Goal: Task Accomplishment & Management: Complete application form

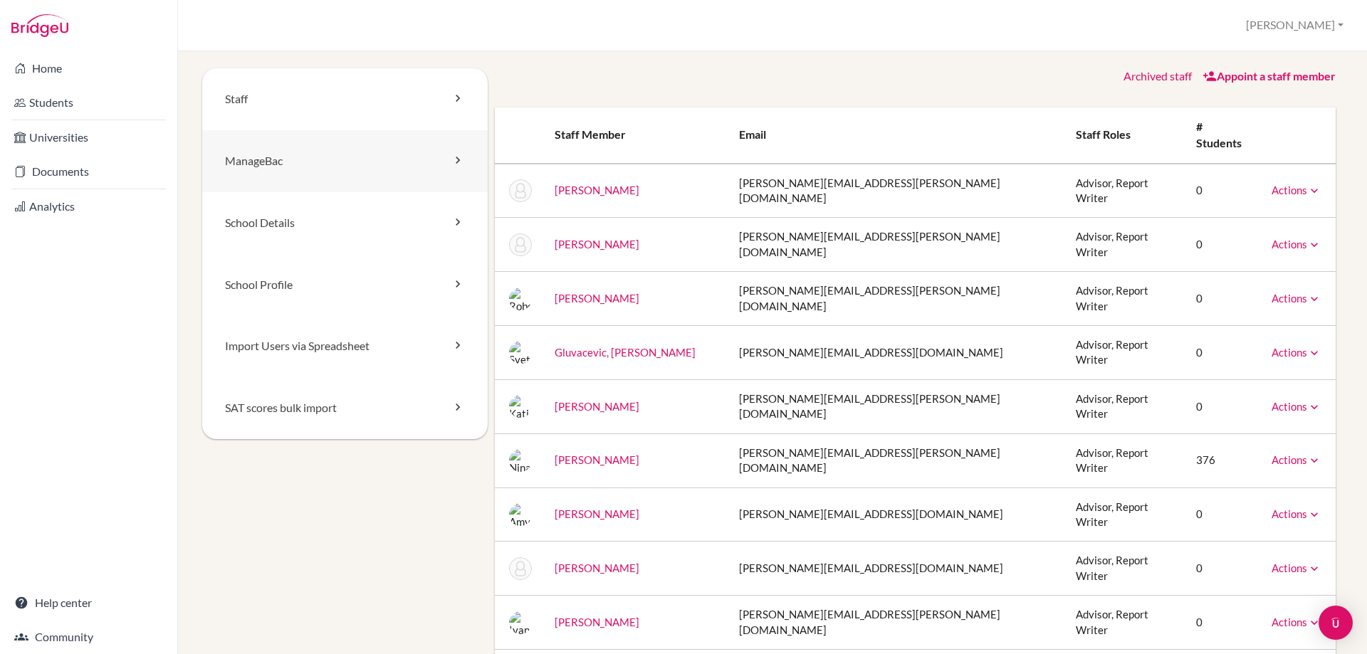
click at [416, 151] on link "ManageBac" at bounding box center [344, 161] width 285 height 62
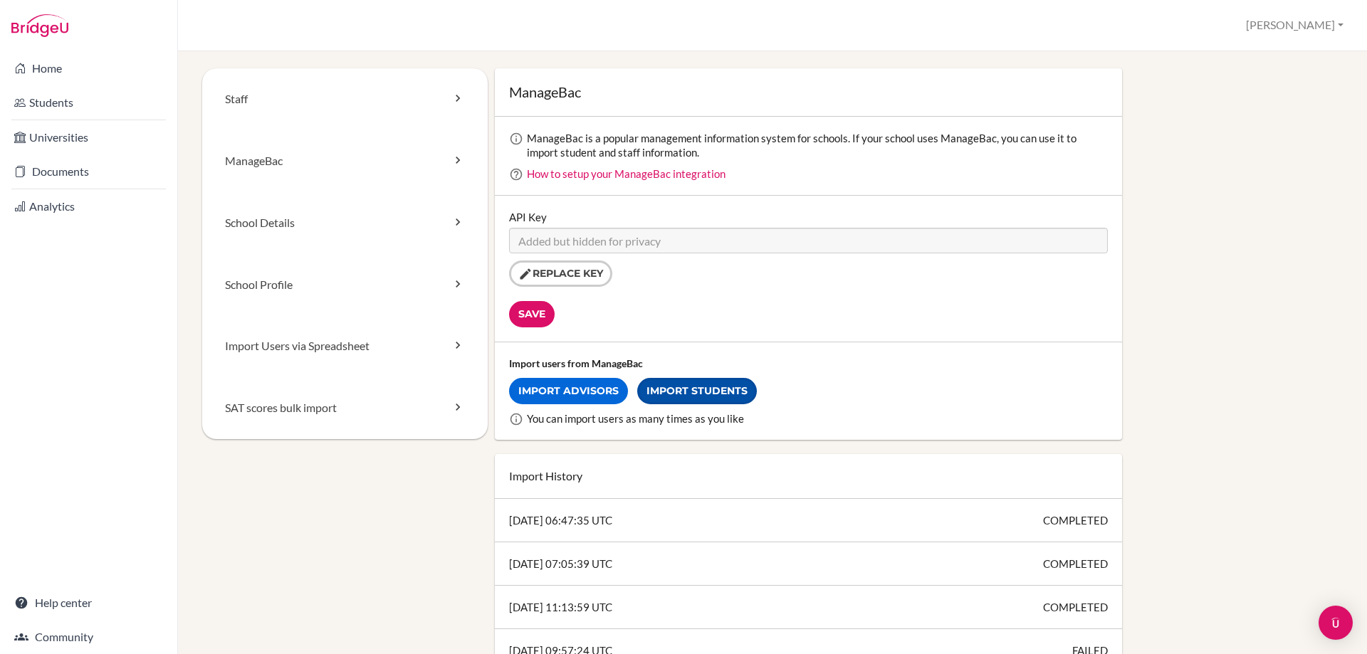
click at [672, 393] on link "Import Students" at bounding box center [697, 391] width 120 height 26
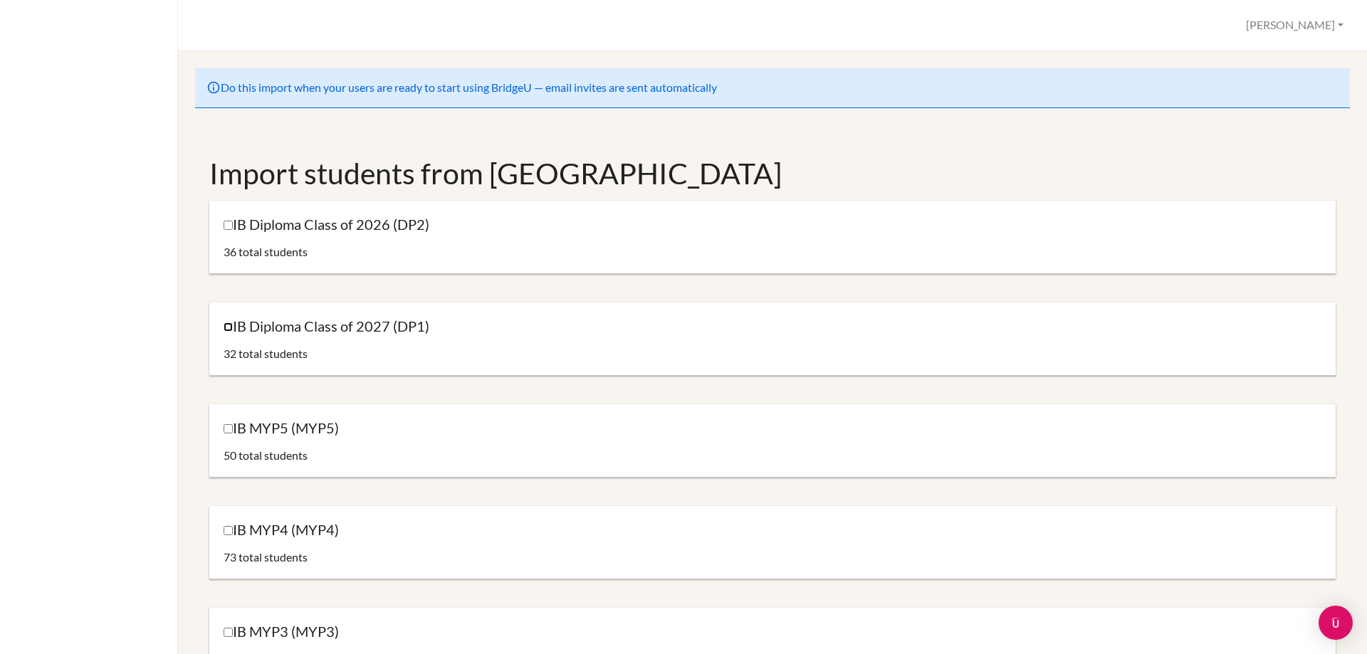
click at [227, 326] on input "IB Diploma Class of 2027 (DP1)" at bounding box center [228, 326] width 9 height 9
checkbox input "true"
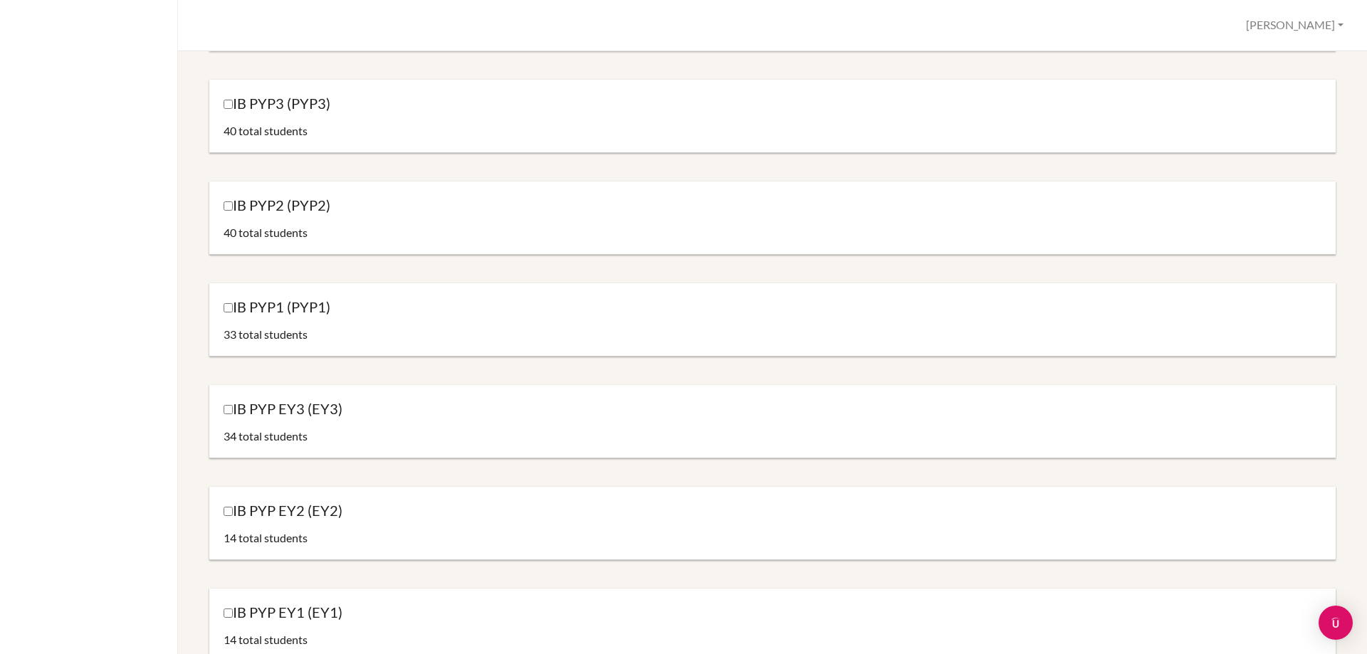
scroll to position [1482, 0]
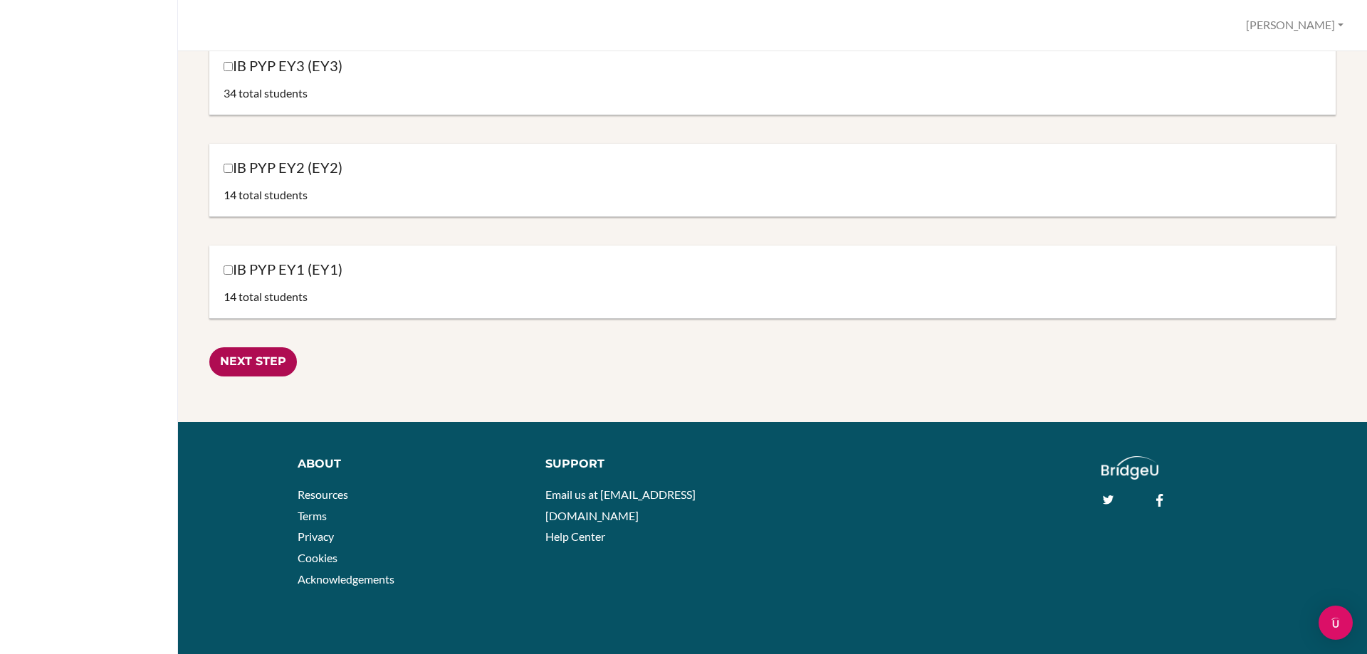
click at [252, 361] on input "Next Step" at bounding box center [253, 361] width 88 height 29
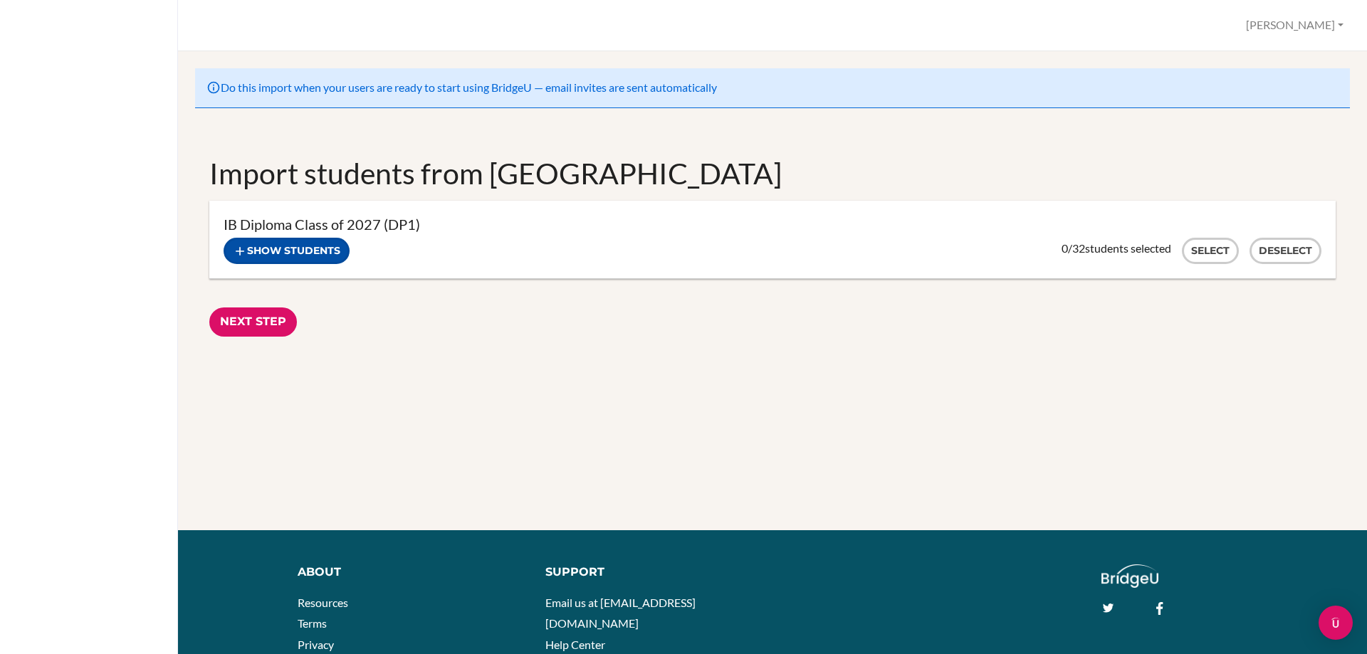
click at [258, 252] on button "Show students" at bounding box center [287, 251] width 126 height 26
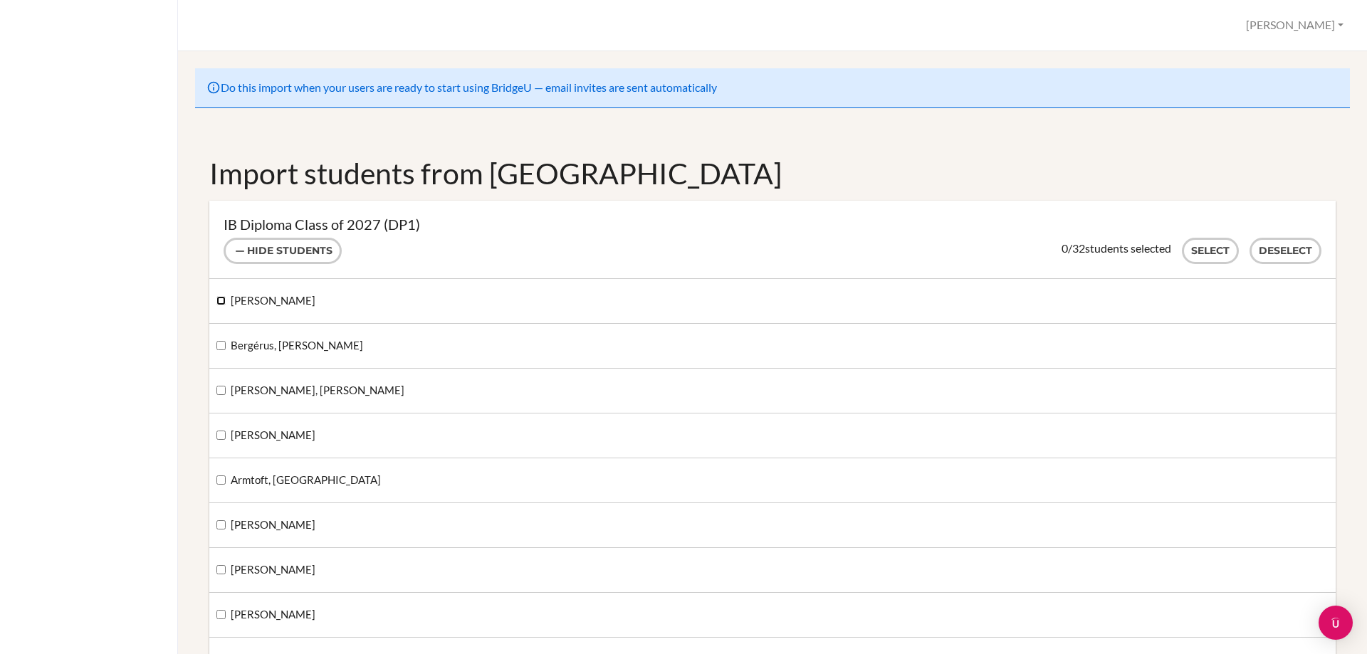
click at [224, 302] on input "Axelsson-Hill, Leo" at bounding box center [220, 300] width 9 height 9
click at [219, 303] on input "Axelsson-Hill, Leo" at bounding box center [220, 300] width 9 height 9
checkbox input "false"
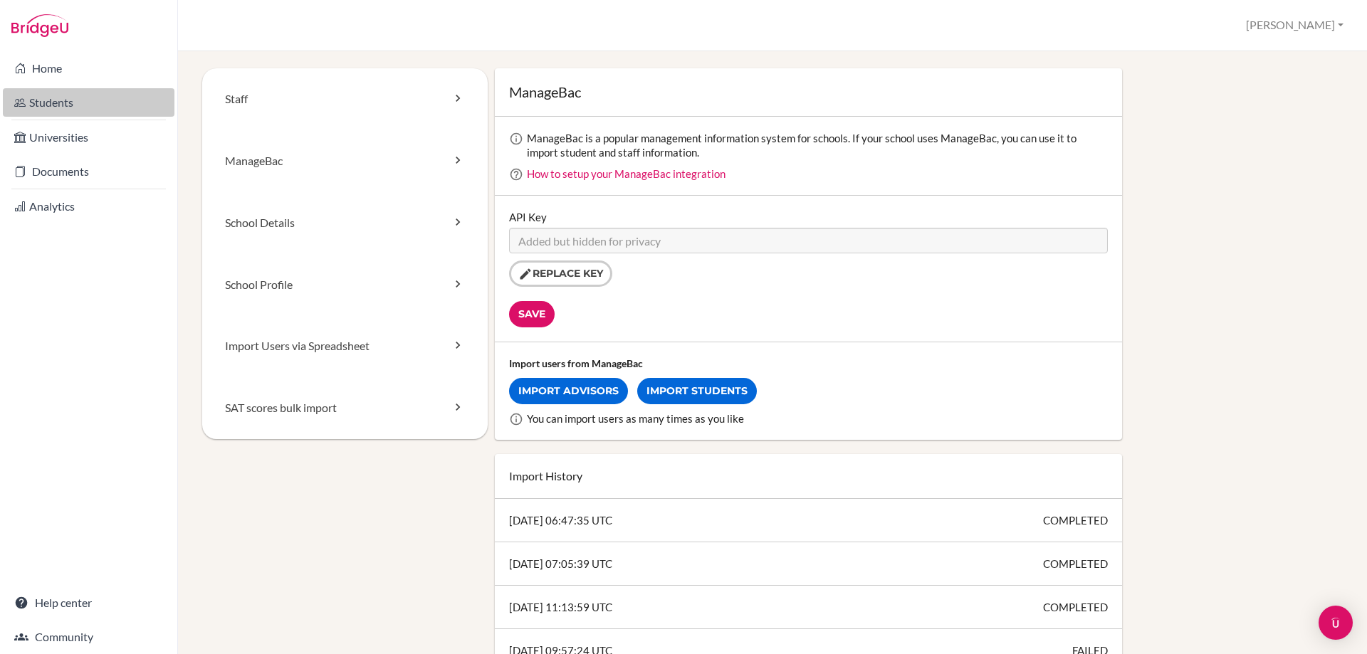
click at [66, 101] on link "Students" at bounding box center [89, 102] width 172 height 28
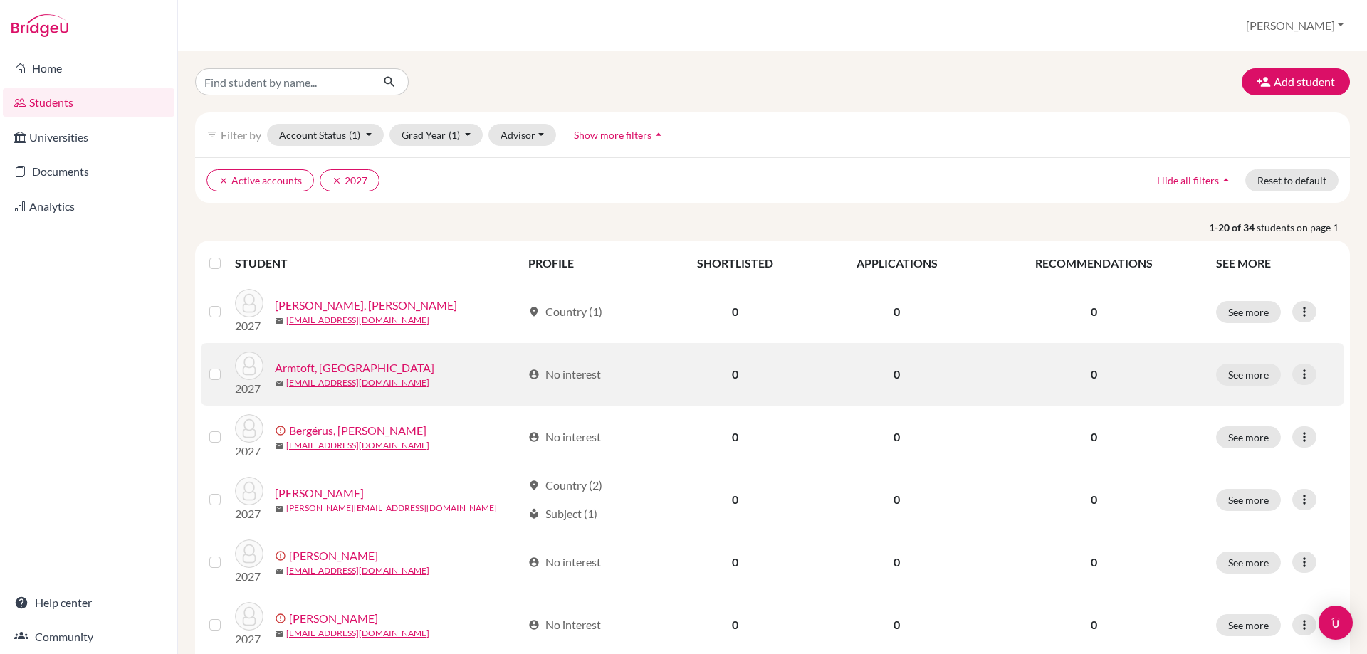
click at [325, 366] on link "Armtoft, [GEOGRAPHIC_DATA]" at bounding box center [354, 367] width 159 height 17
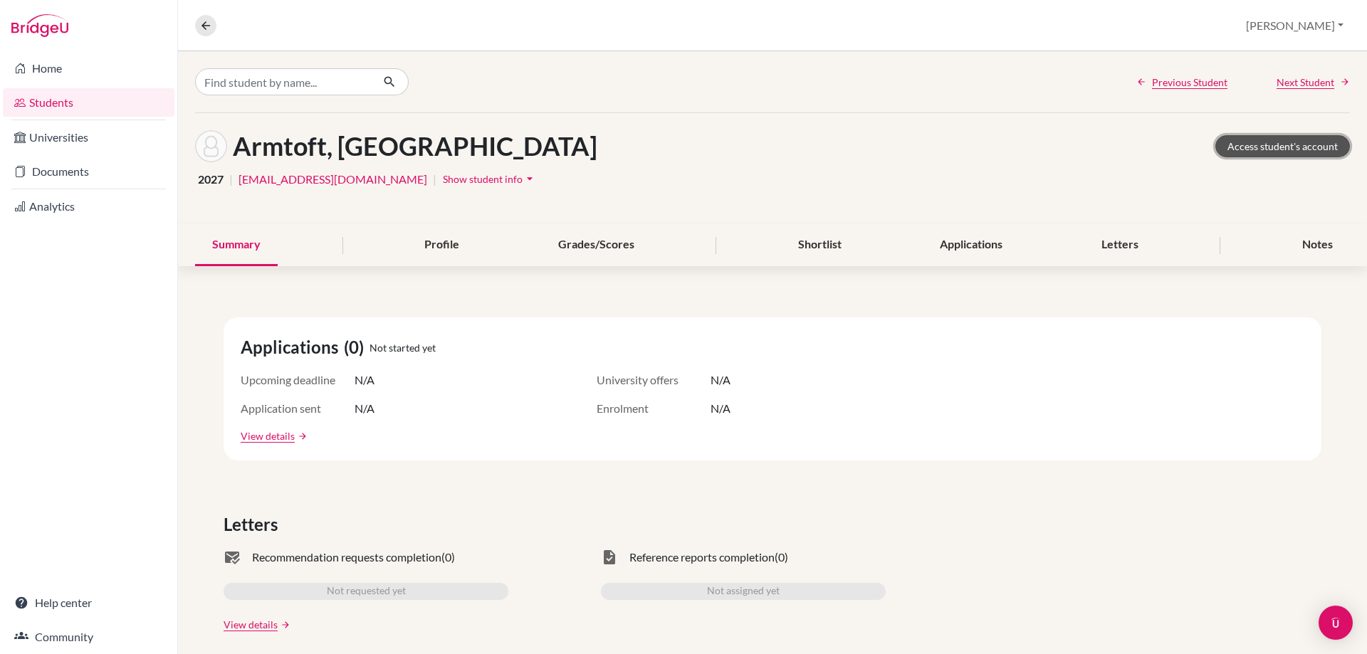
click at [1315, 154] on link "Access student's account" at bounding box center [1282, 146] width 135 height 22
click at [492, 174] on span "Show student info" at bounding box center [483, 179] width 80 height 12
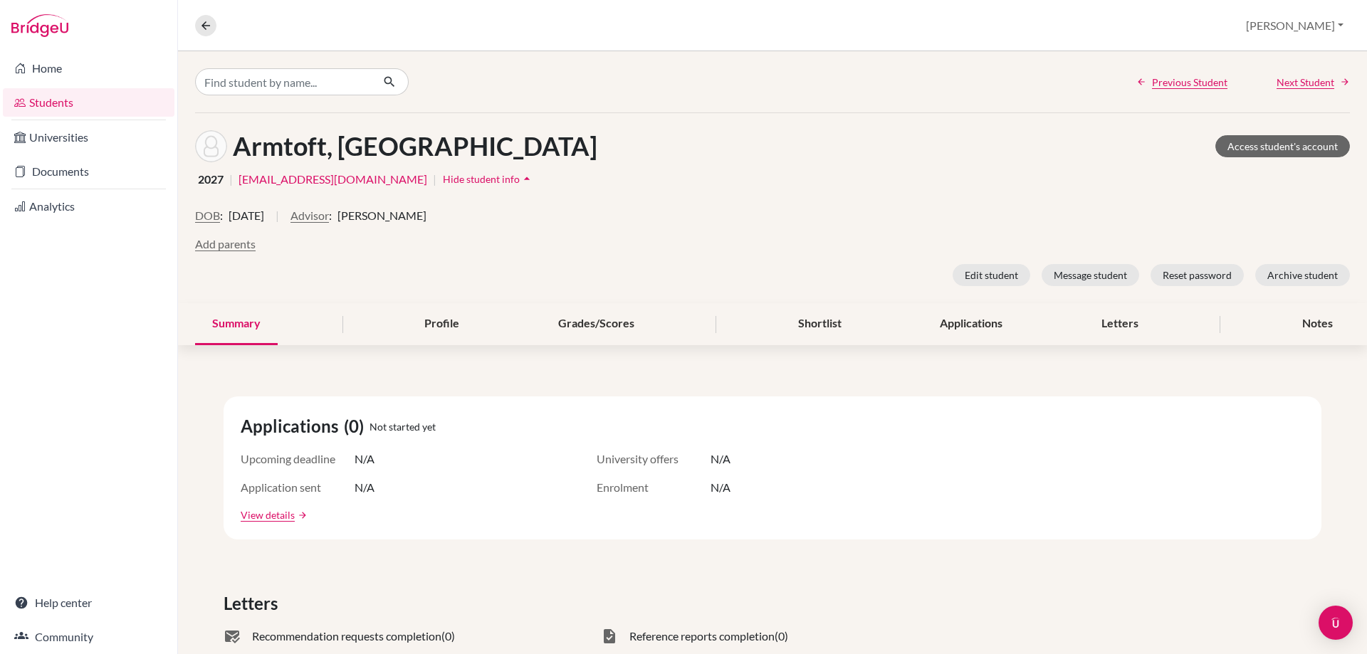
click at [492, 174] on span "Hide student info" at bounding box center [481, 179] width 77 height 12
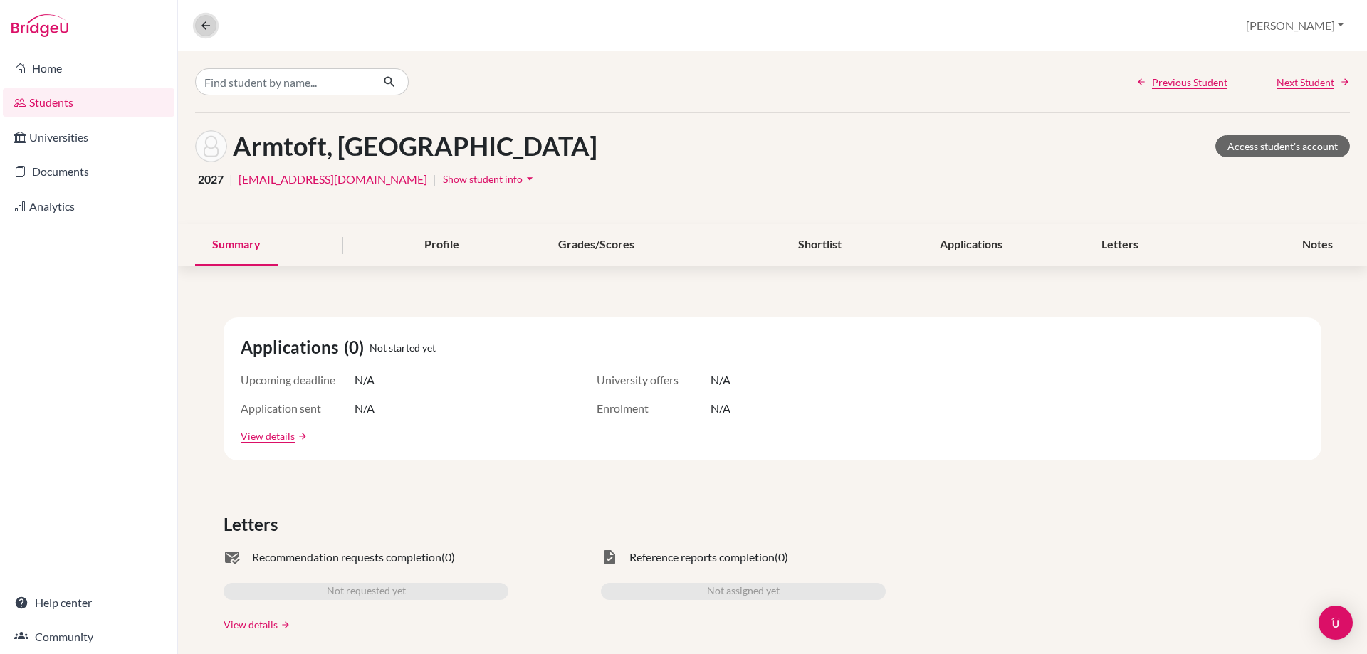
click at [201, 22] on icon at bounding box center [205, 25] width 13 height 13
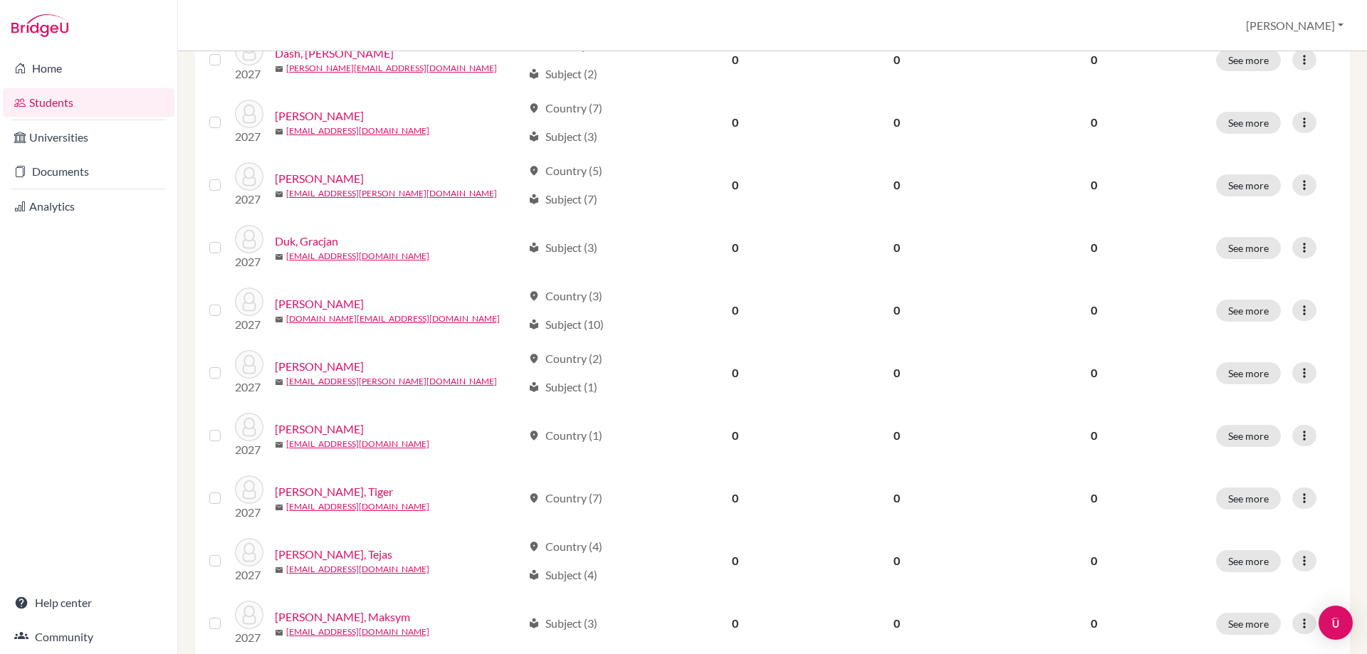
scroll to position [641, 0]
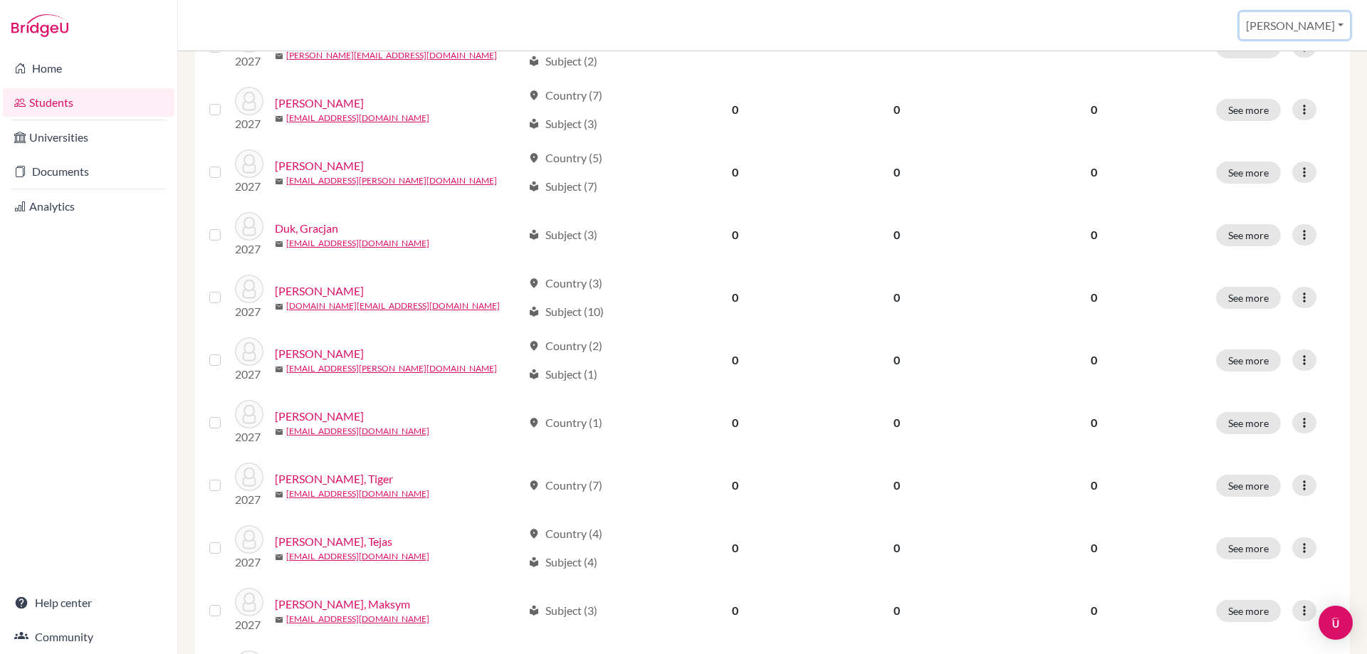
click at [1315, 27] on button "[PERSON_NAME]" at bounding box center [1294, 25] width 110 height 27
click at [1286, 78] on link "School Settings" at bounding box center [1229, 81] width 112 height 23
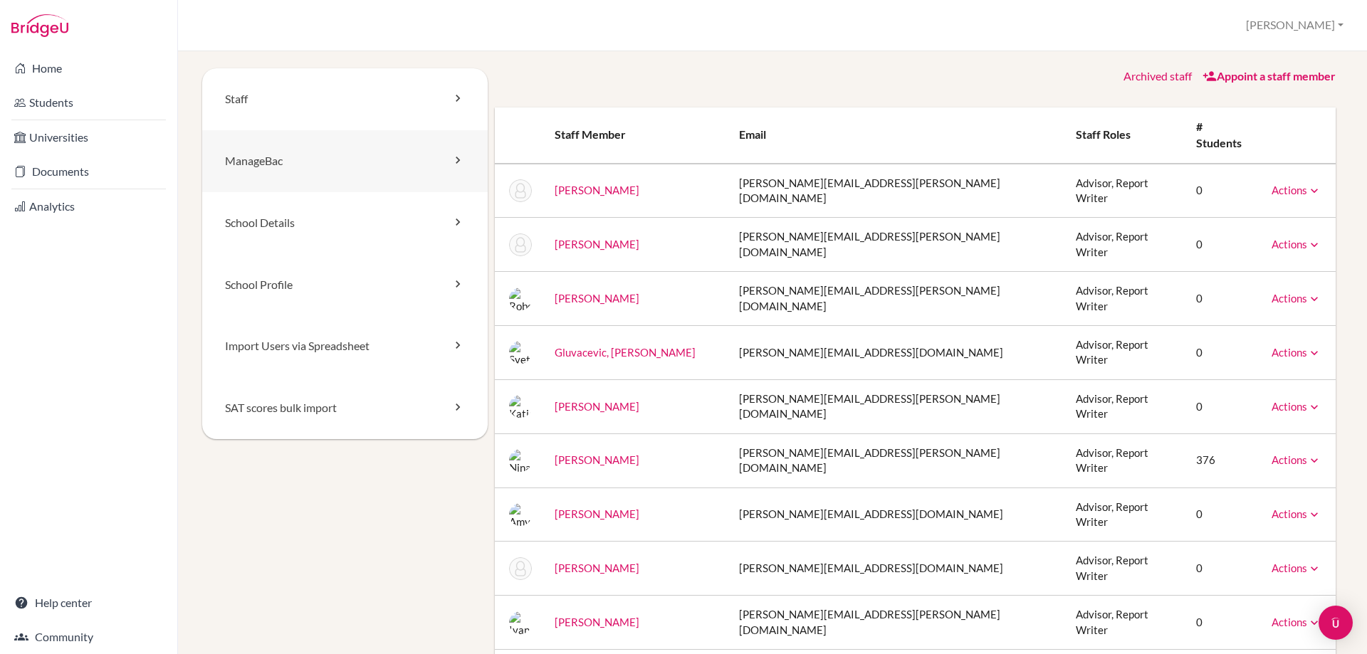
click at [282, 174] on link "ManageBac" at bounding box center [344, 161] width 285 height 62
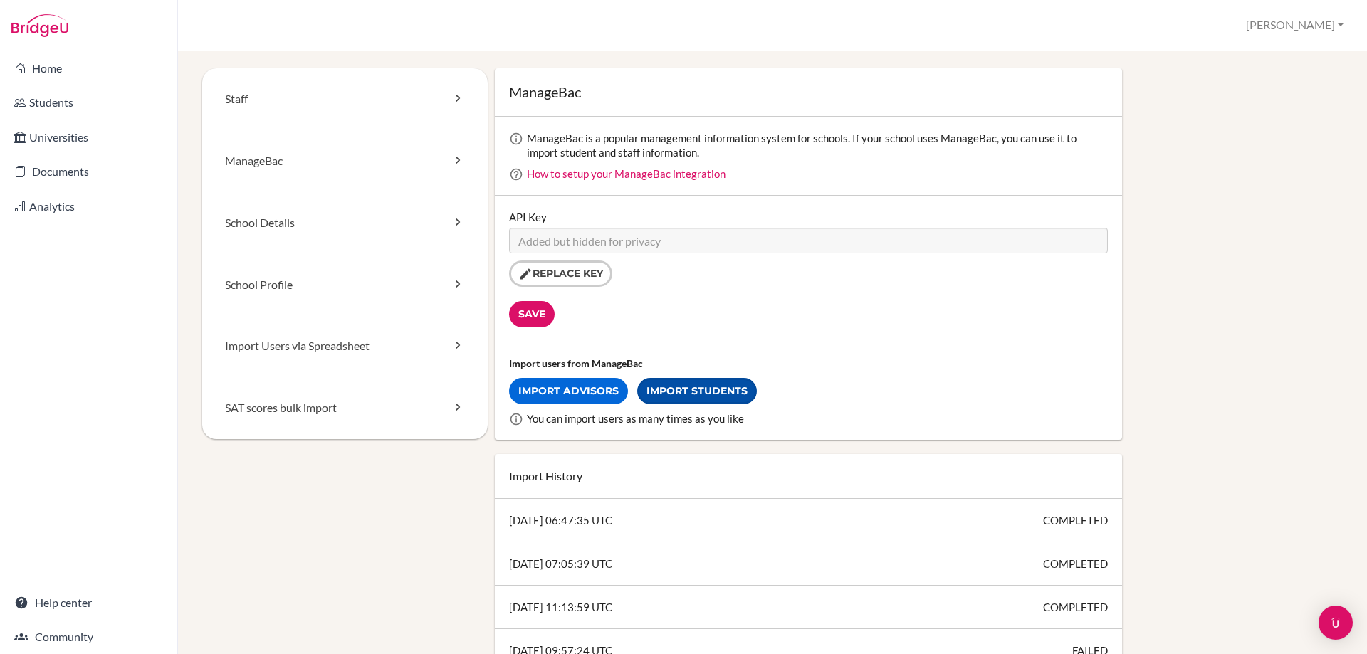
click at [681, 396] on link "Import Students" at bounding box center [697, 391] width 120 height 26
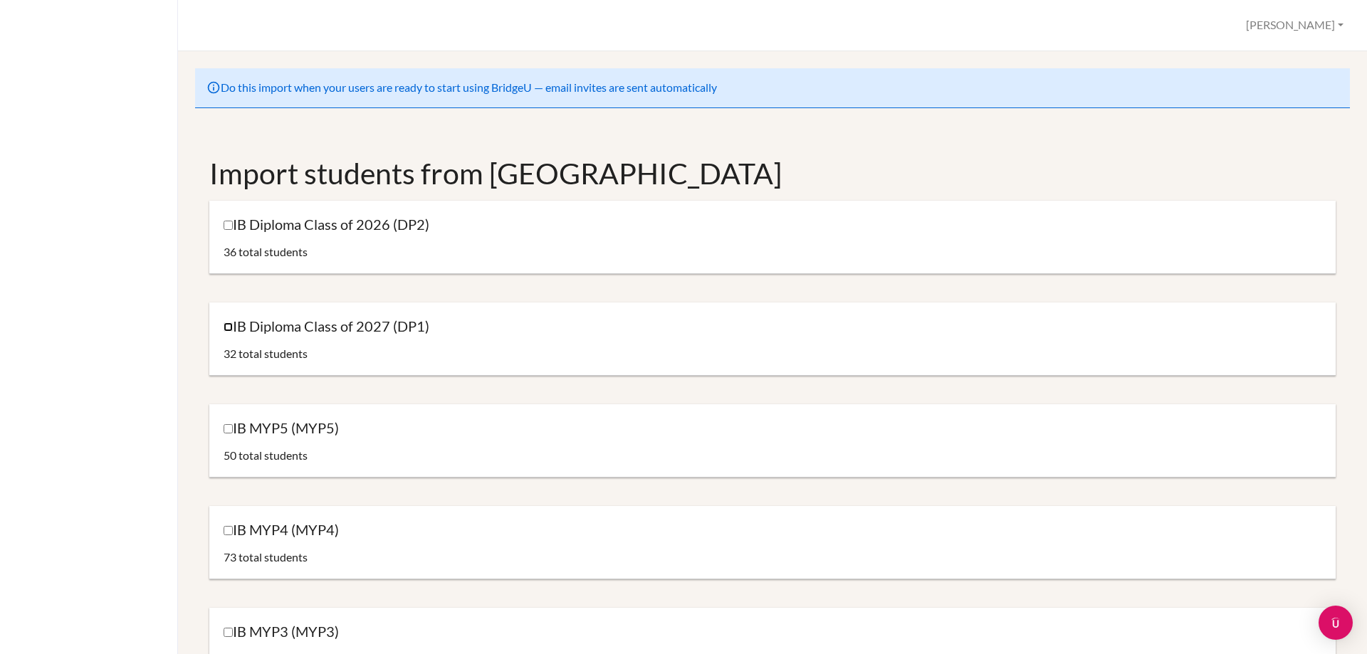
click at [231, 327] on input "IB Diploma Class of 2027 (DP1)" at bounding box center [228, 326] width 9 height 9
checkbox input "true"
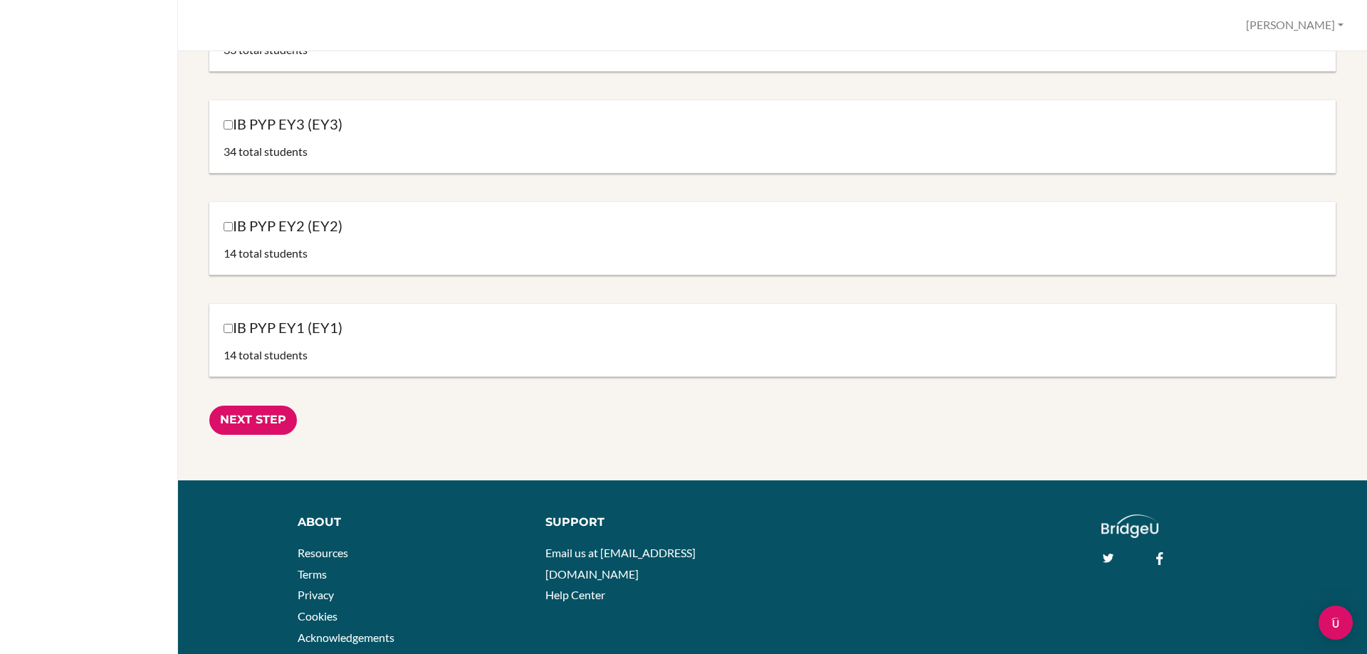
scroll to position [1482, 0]
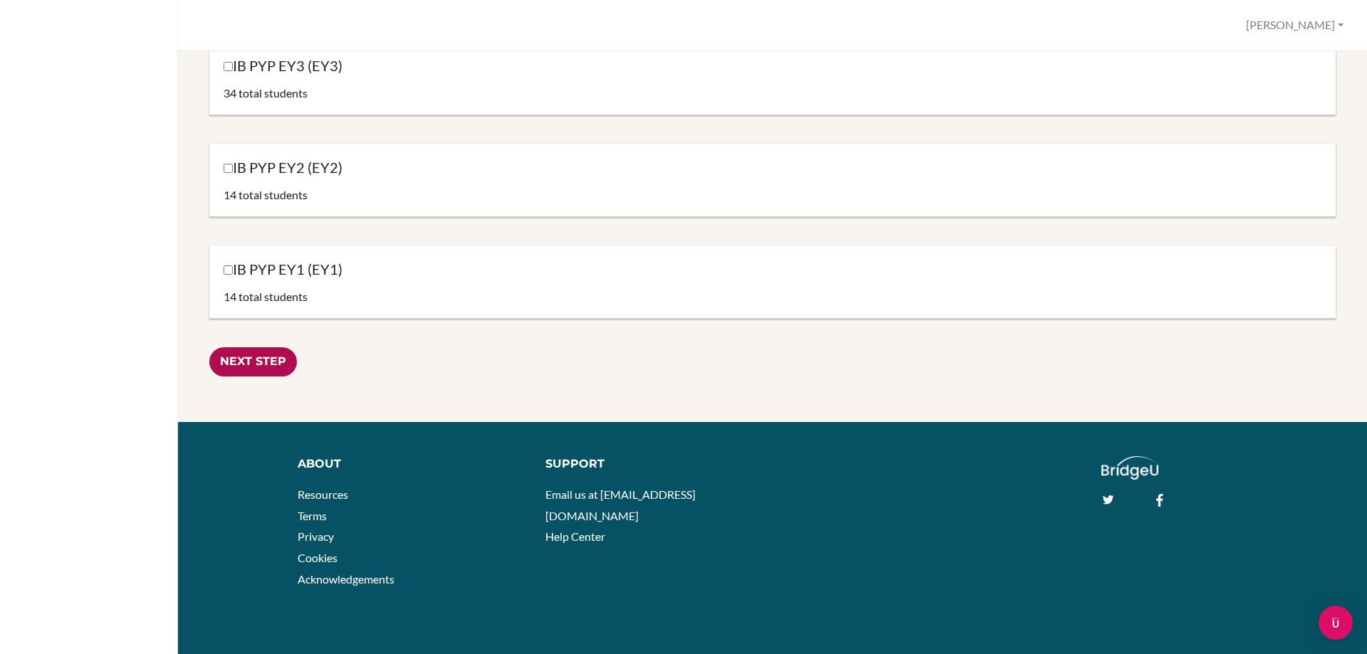
click at [249, 357] on input "Next Step" at bounding box center [253, 361] width 88 height 29
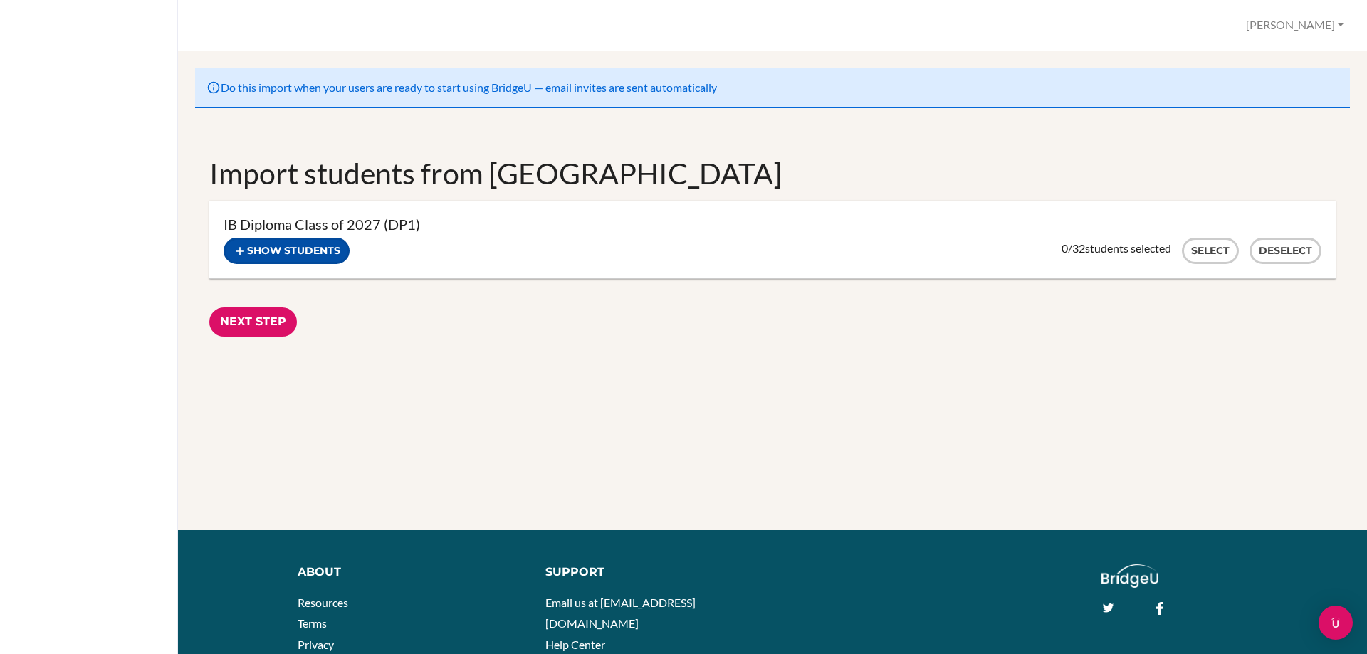
click at [280, 253] on button "Show students" at bounding box center [287, 251] width 126 height 26
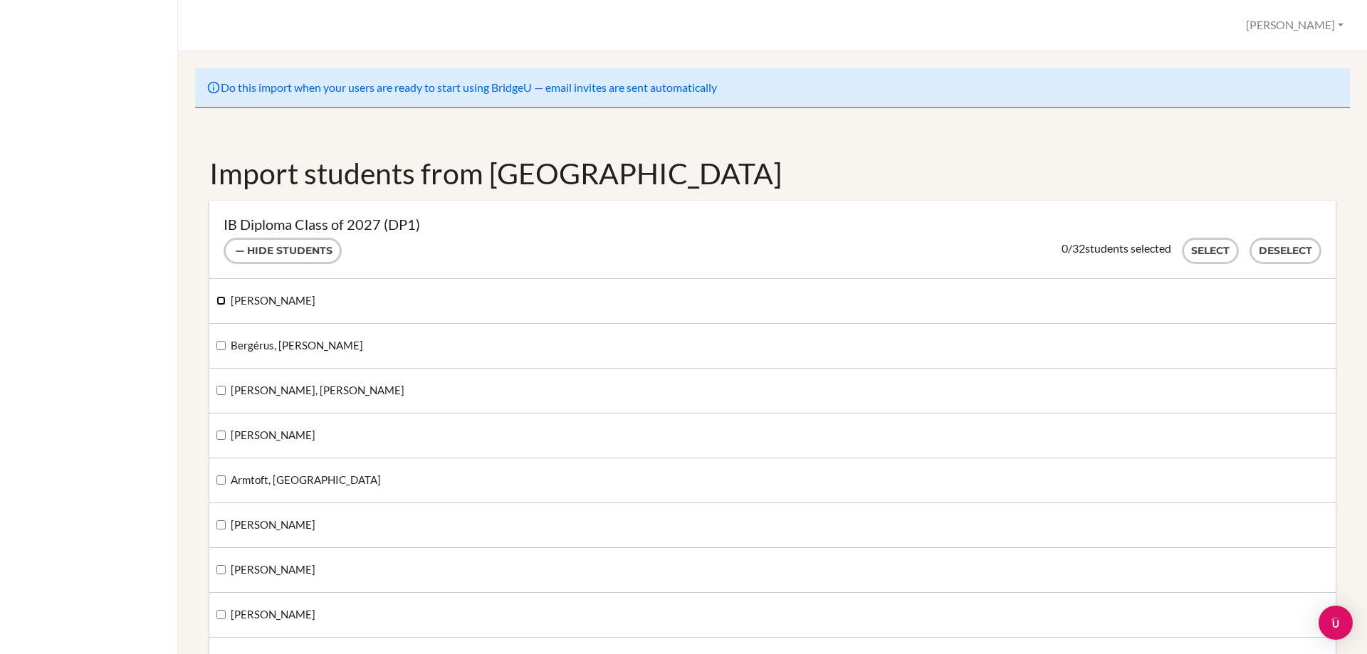
click at [224, 301] on input "Axelsson-Hill, Leo" at bounding box center [220, 300] width 9 height 9
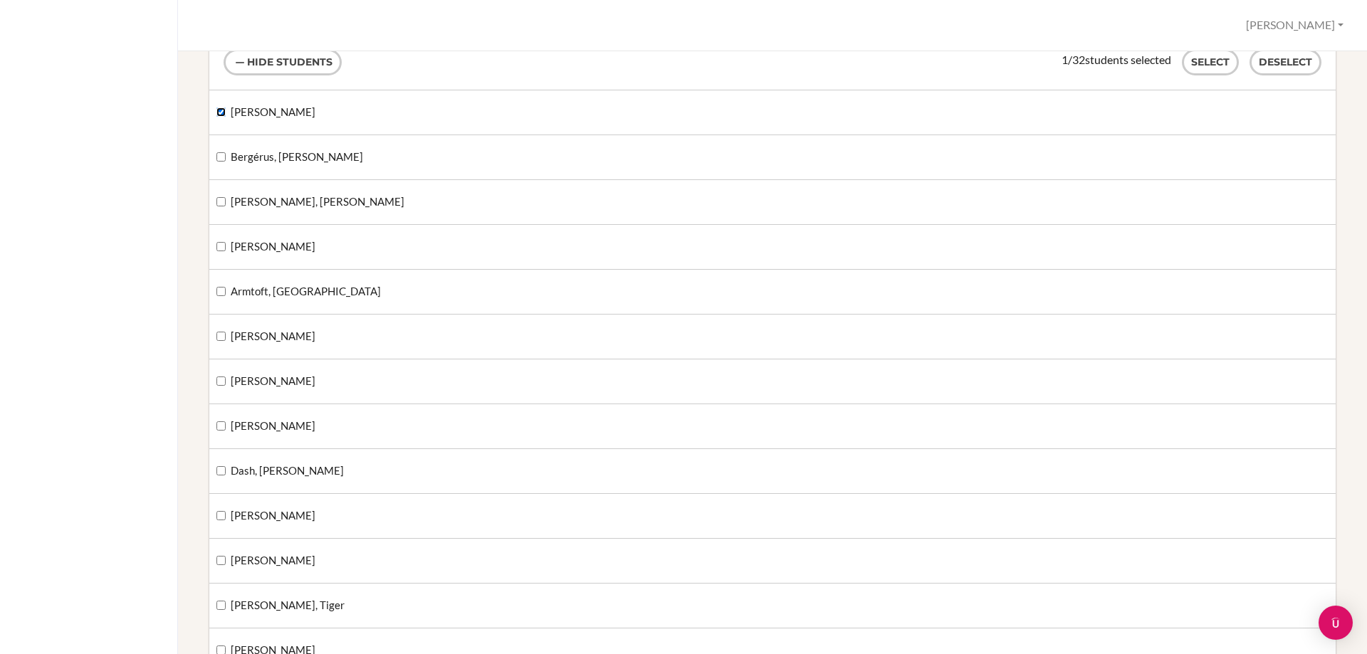
scroll to position [214, 0]
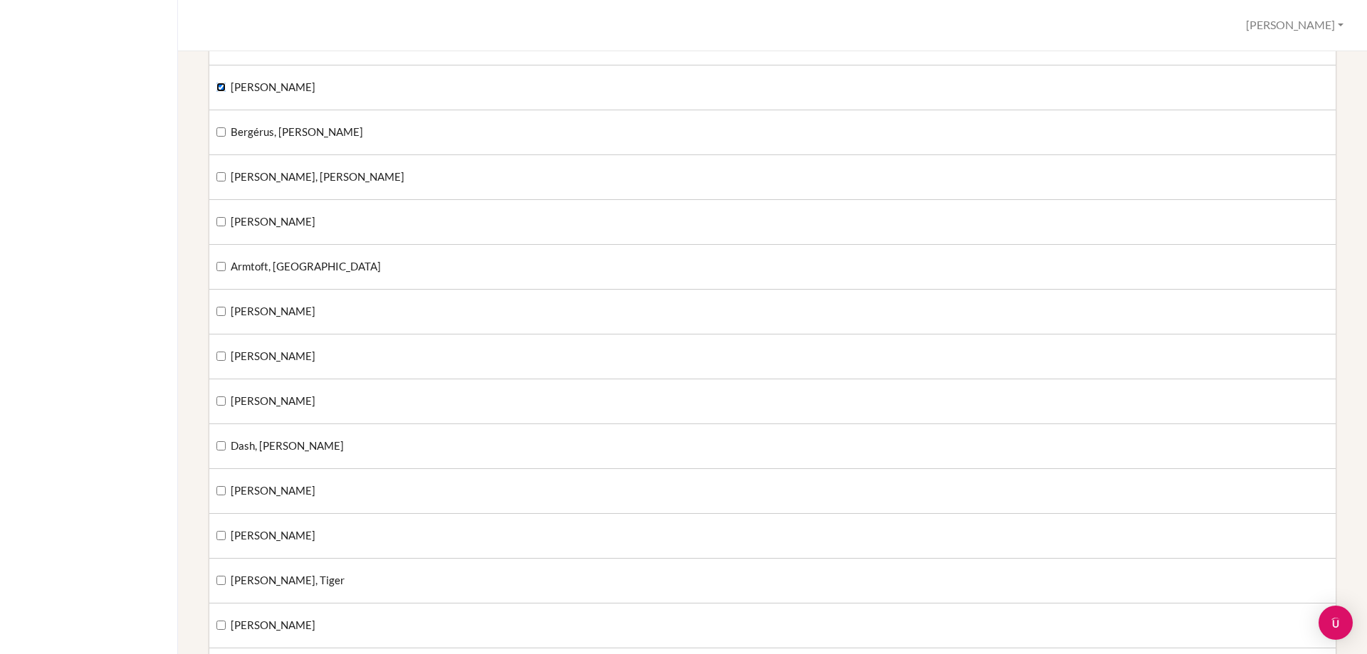
click at [223, 89] on input "Axelsson-Hill, Leo" at bounding box center [220, 87] width 9 height 9
checkbox input "false"
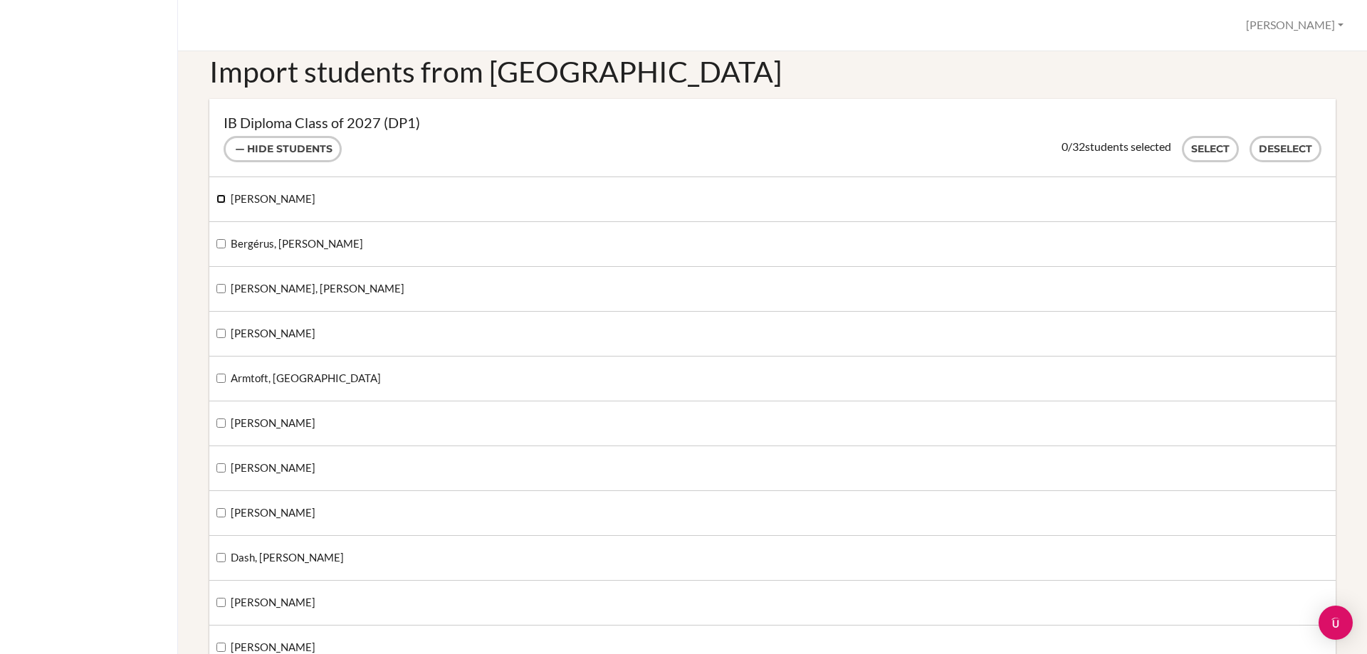
scroll to position [0, 0]
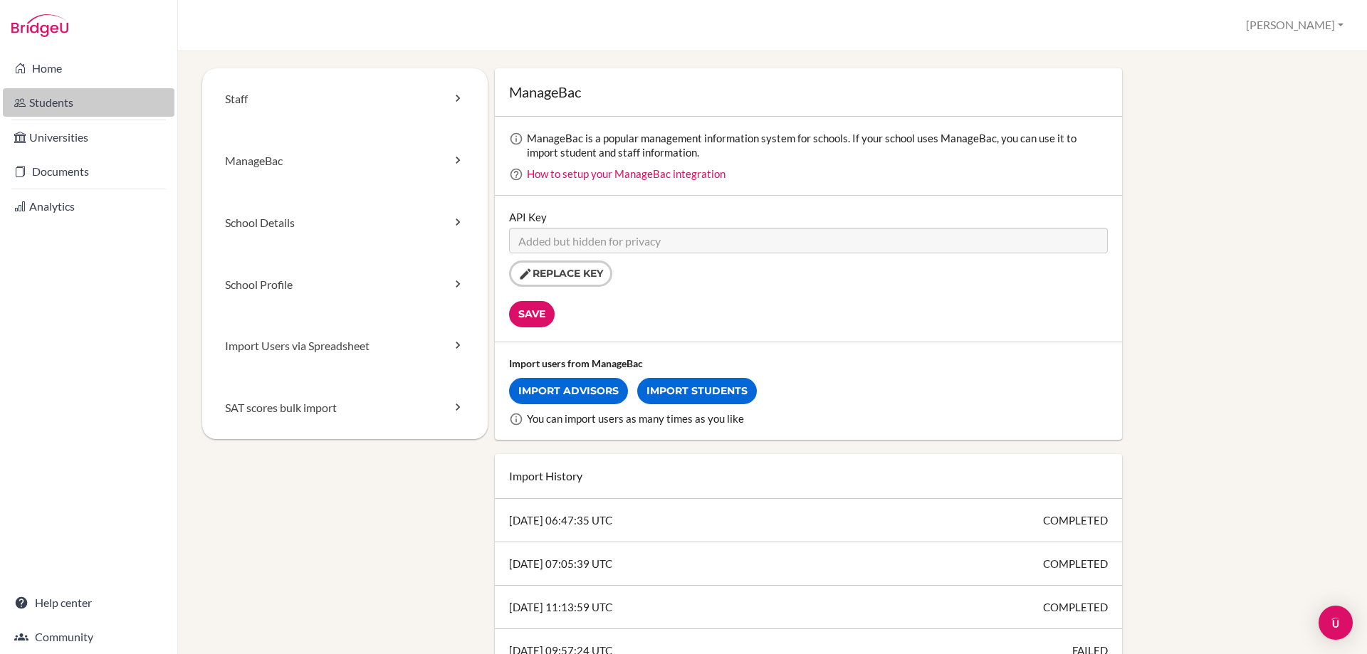
click at [48, 105] on link "Students" at bounding box center [89, 102] width 172 height 28
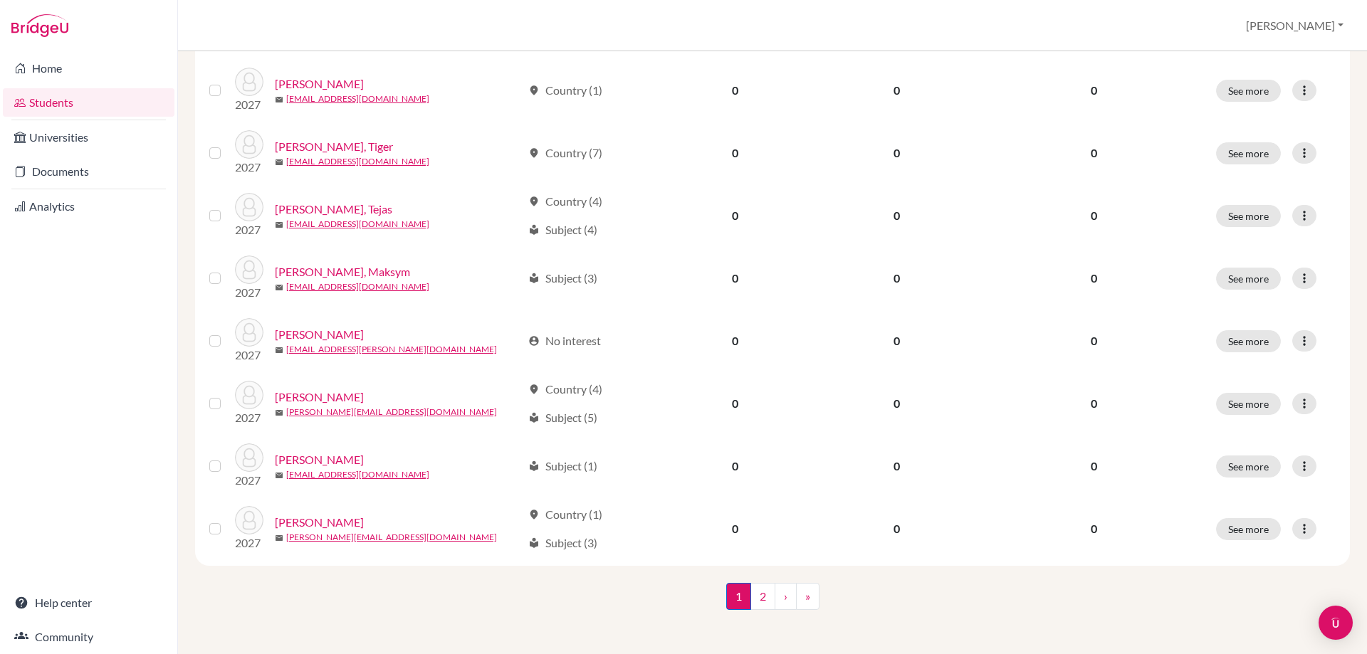
scroll to position [974, 0]
click at [757, 594] on link "2" at bounding box center [762, 595] width 25 height 27
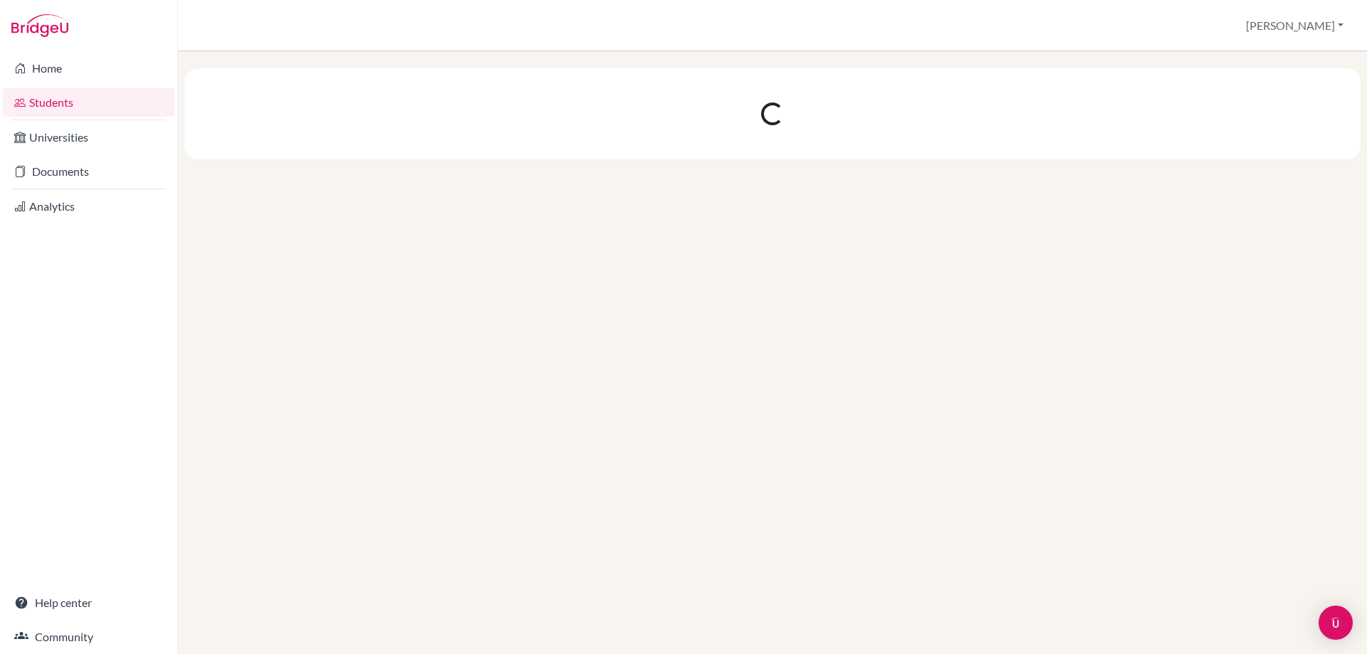
scroll to position [0, 0]
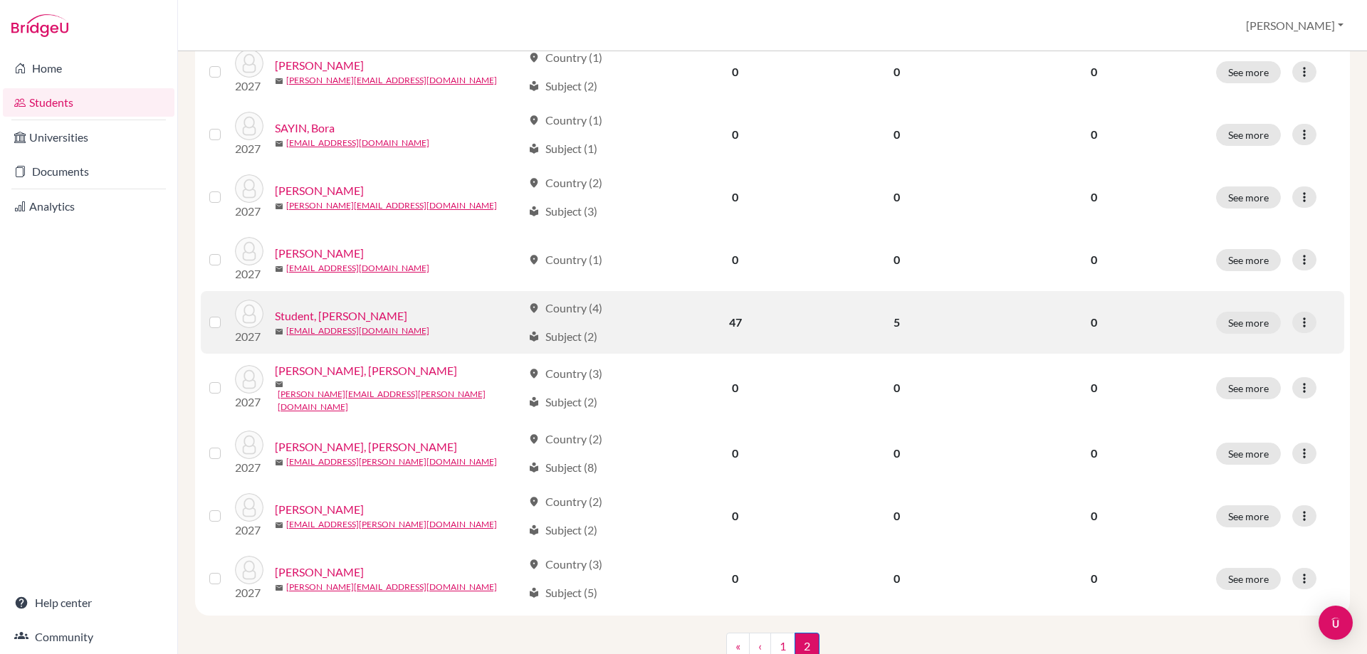
scroll to position [569, 0]
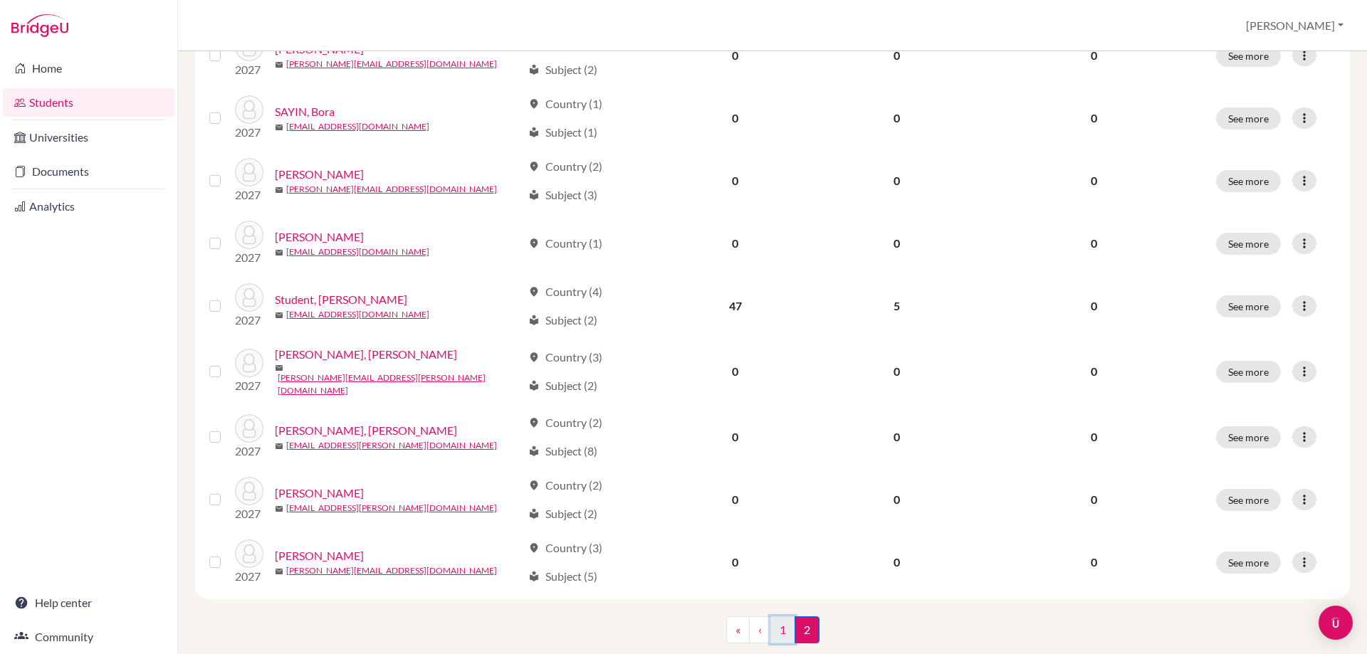
click at [771, 627] on link "1" at bounding box center [782, 629] width 25 height 27
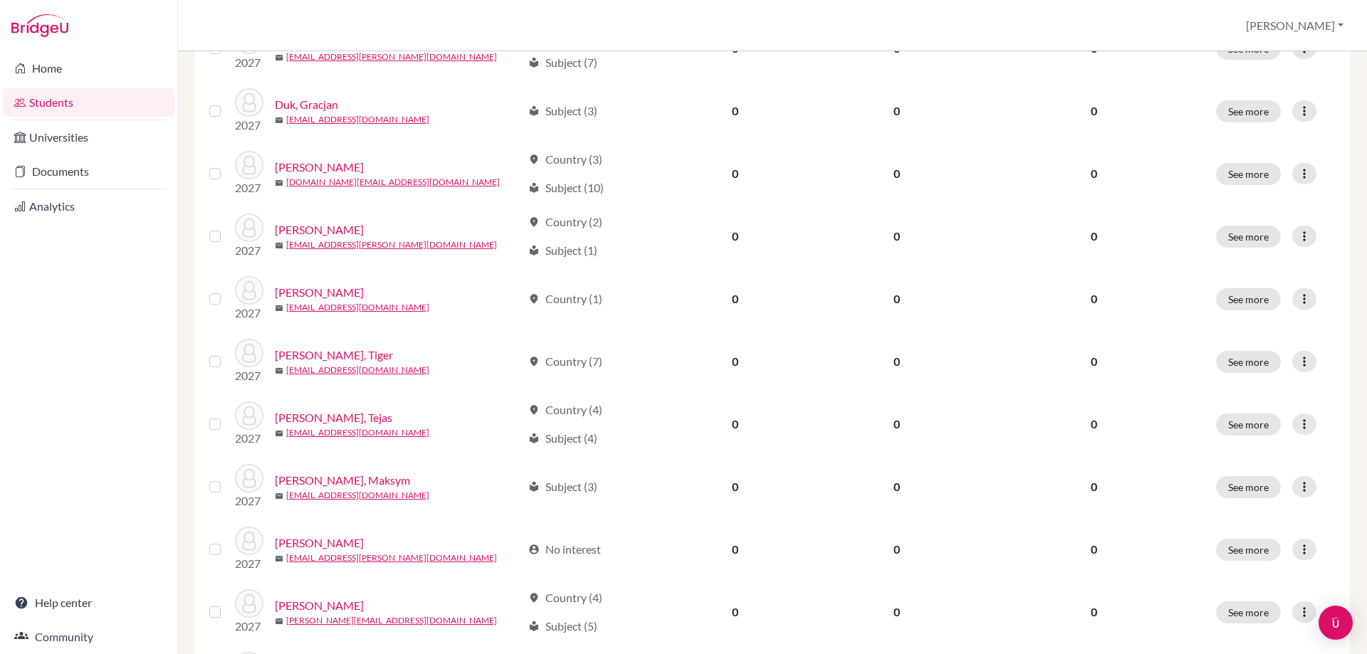
scroll to position [783, 0]
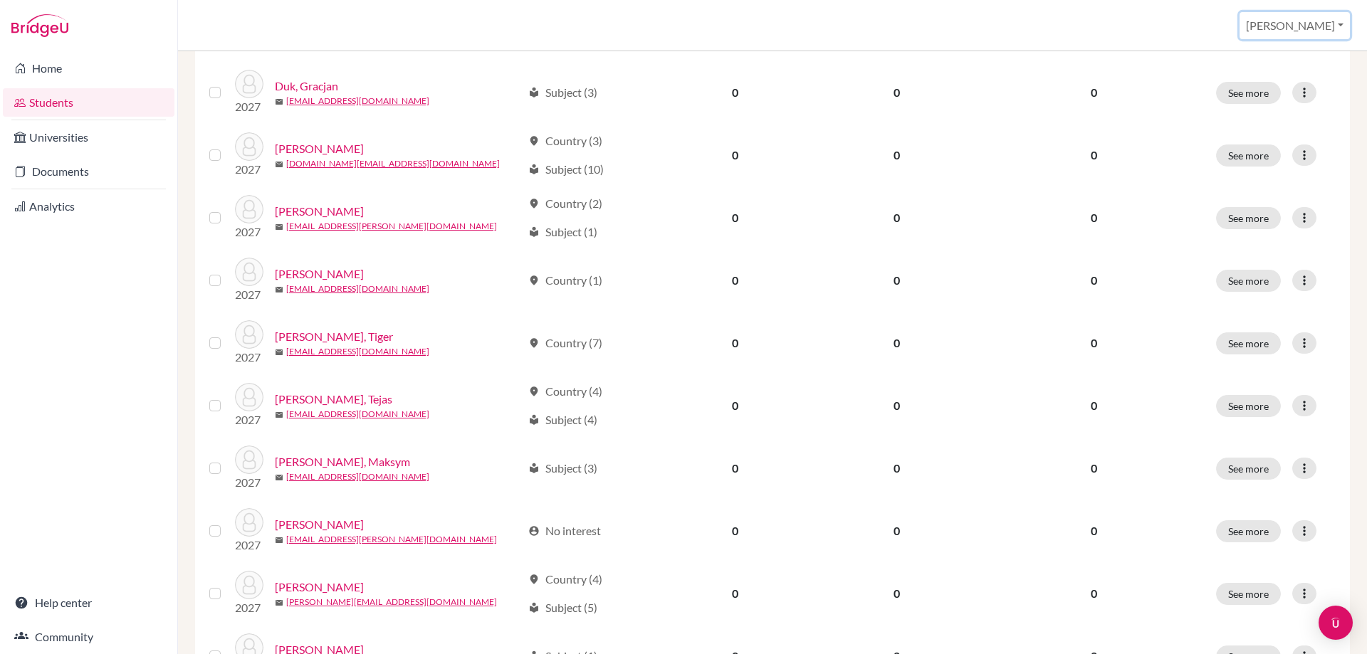
click at [1322, 24] on button "Nina" at bounding box center [1294, 25] width 110 height 27
click at [1286, 81] on link "School Settings" at bounding box center [1229, 81] width 112 height 23
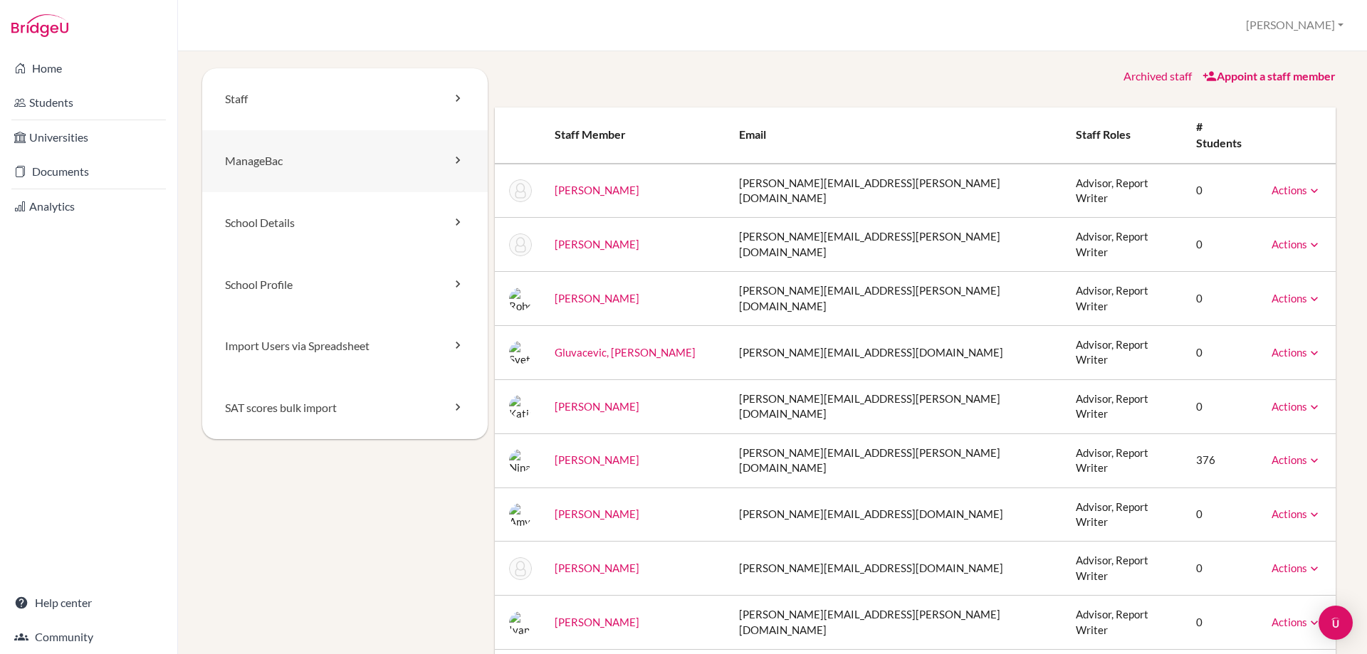
click at [274, 172] on link "ManageBac" at bounding box center [344, 161] width 285 height 62
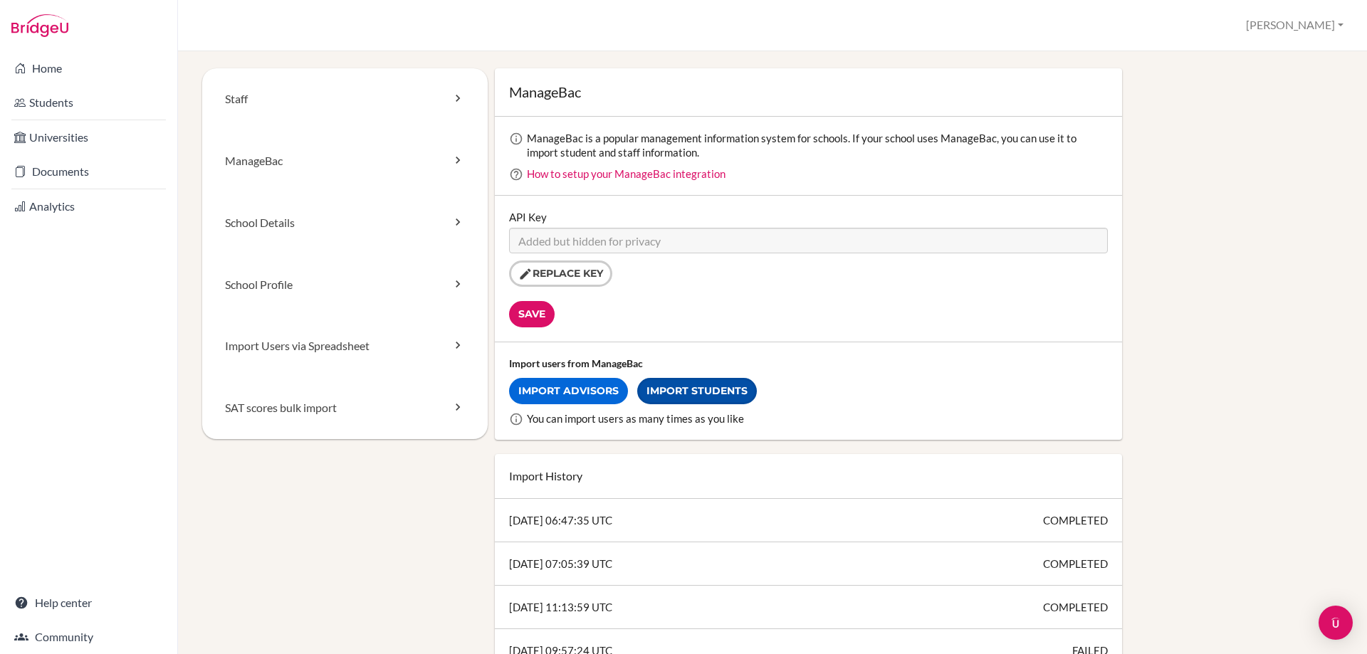
click at [718, 395] on link "Import Students" at bounding box center [697, 391] width 120 height 26
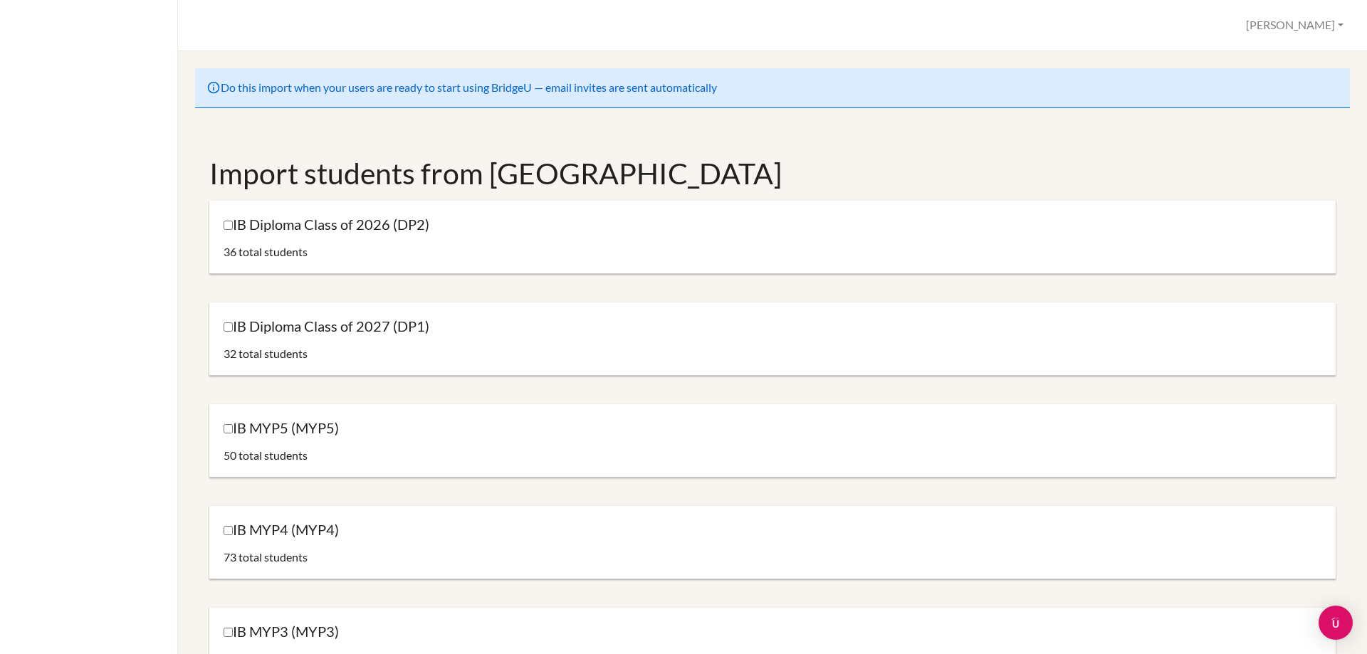
click at [233, 325] on label "IB Diploma Class of 2027 (DP1)" at bounding box center [327, 326] width 206 height 19
click at [233, 325] on input "IB Diploma Class of 2027 (DP1)" at bounding box center [228, 326] width 9 height 9
checkbox input "true"
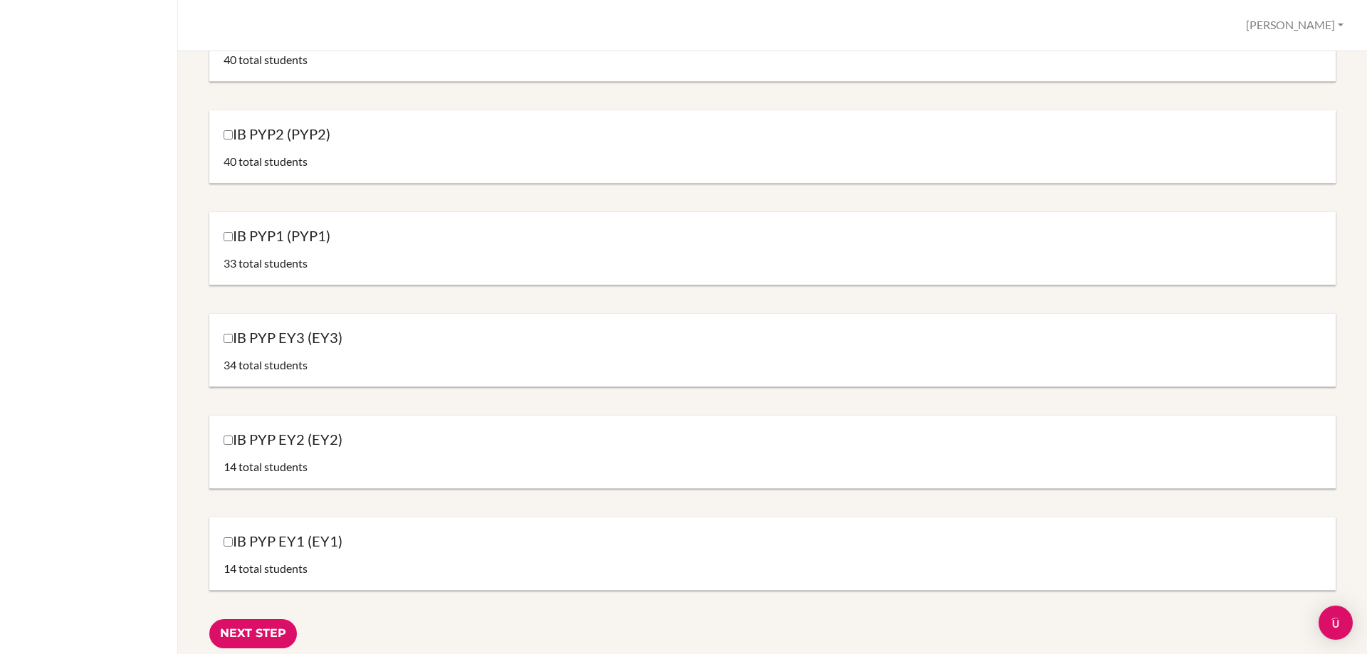
scroll to position [1482, 0]
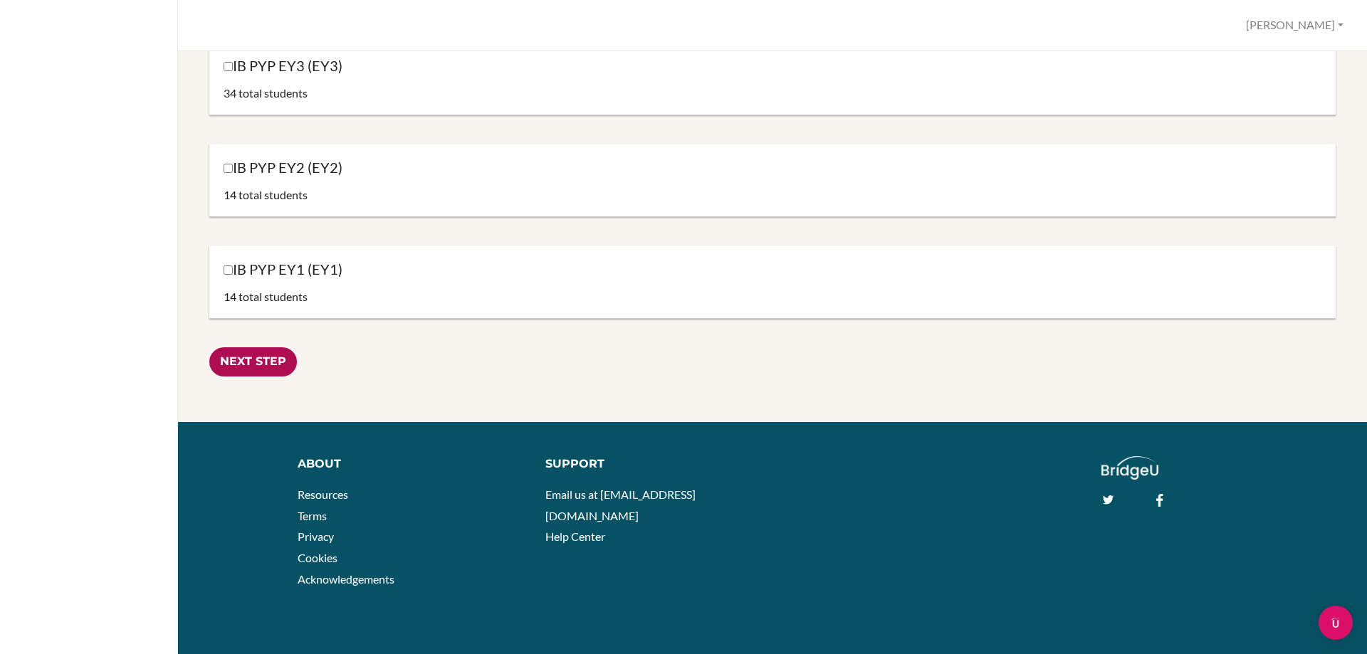
click at [242, 357] on input "Next Step" at bounding box center [253, 361] width 88 height 29
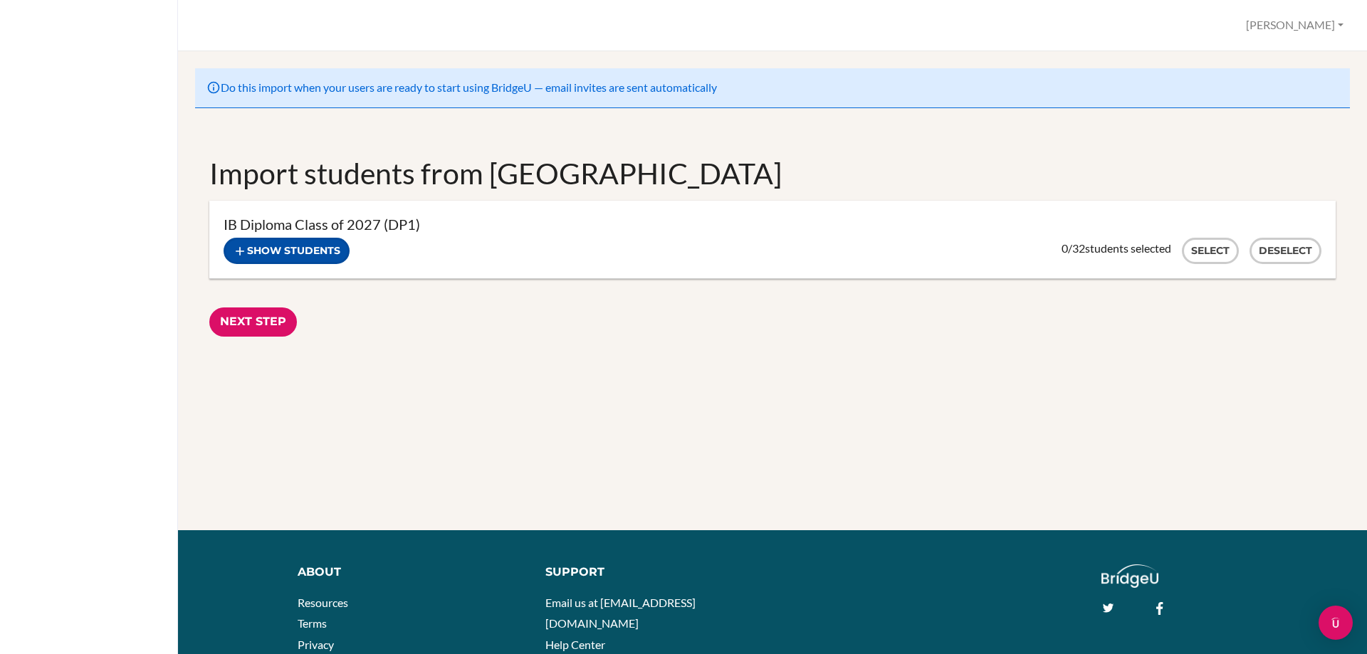
click at [309, 244] on button "Show students" at bounding box center [287, 251] width 126 height 26
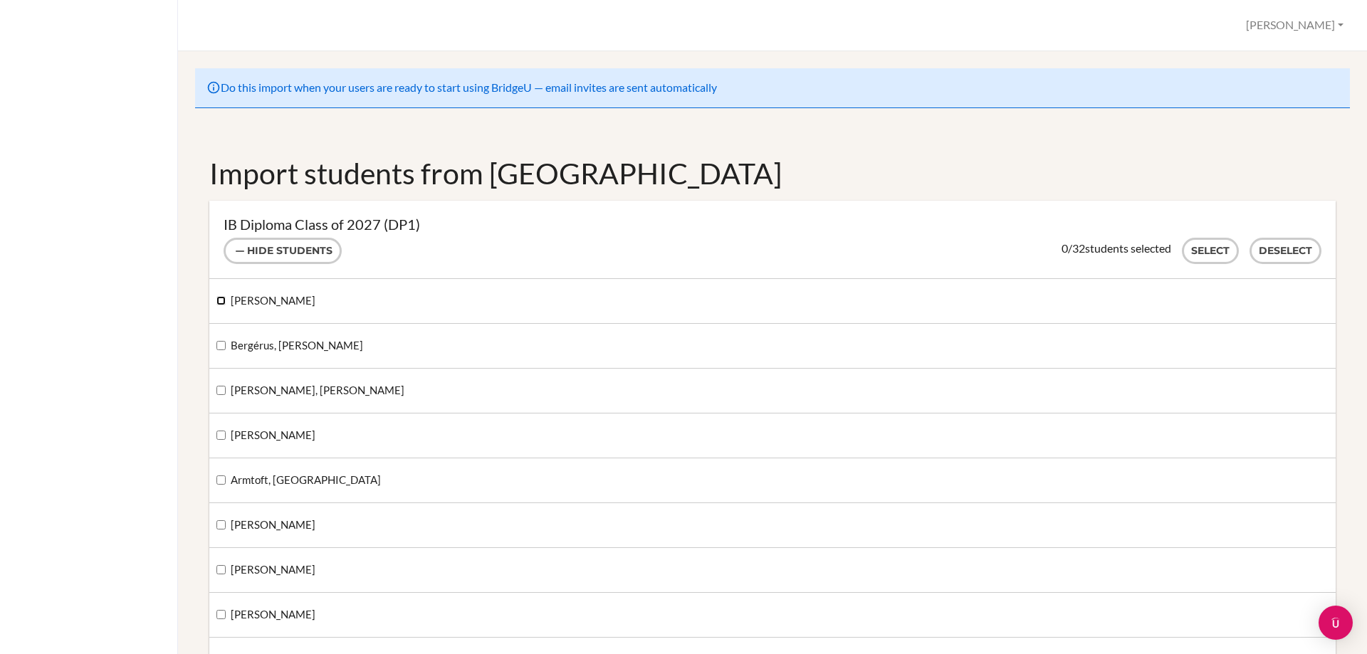
click at [218, 304] on input "Axelsson-Hill, Leo" at bounding box center [220, 300] width 9 height 9
checkbox input "true"
click at [222, 438] on input "[PERSON_NAME]" at bounding box center [220, 435] width 9 height 9
checkbox input "true"
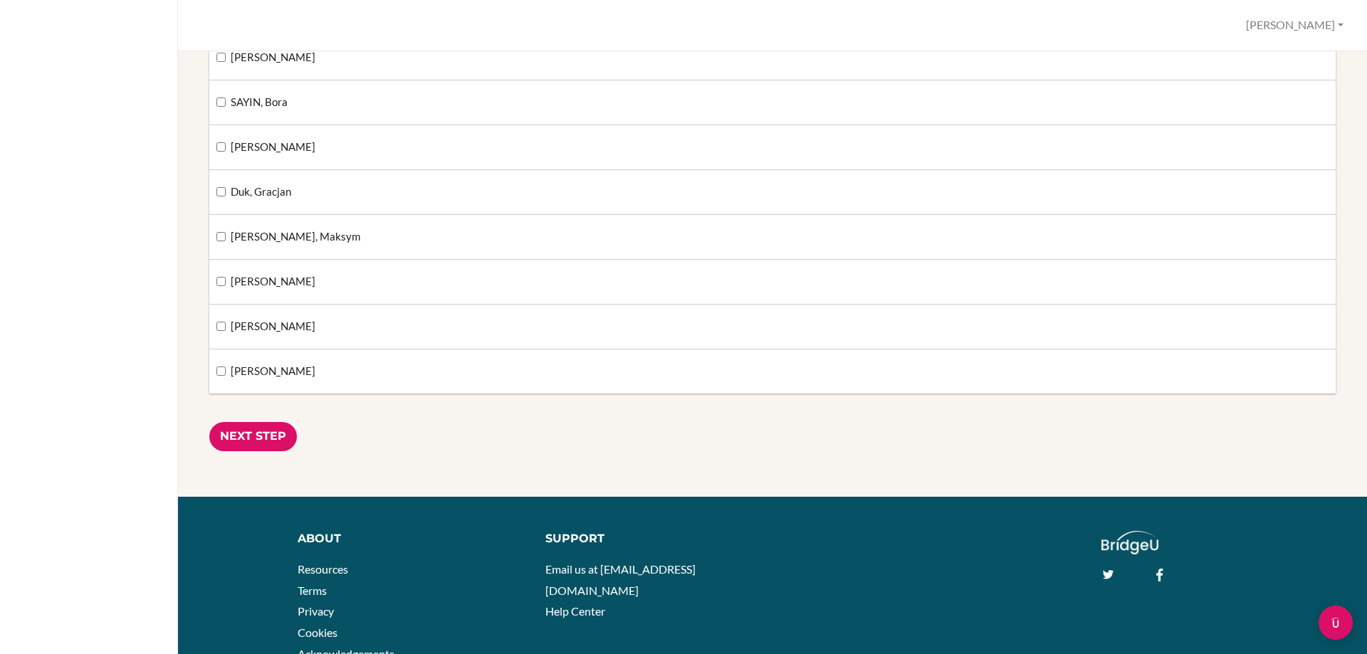
scroll to position [1352, 0]
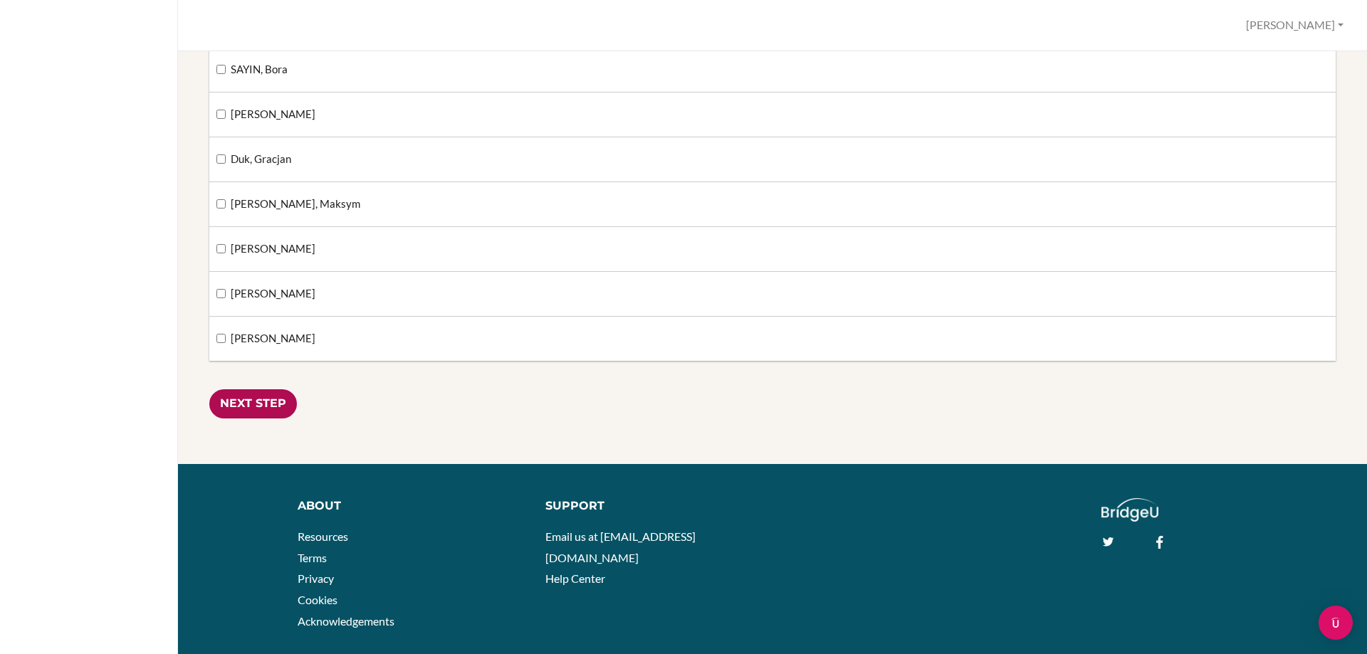
click at [263, 409] on input "Next Step" at bounding box center [253, 403] width 88 height 29
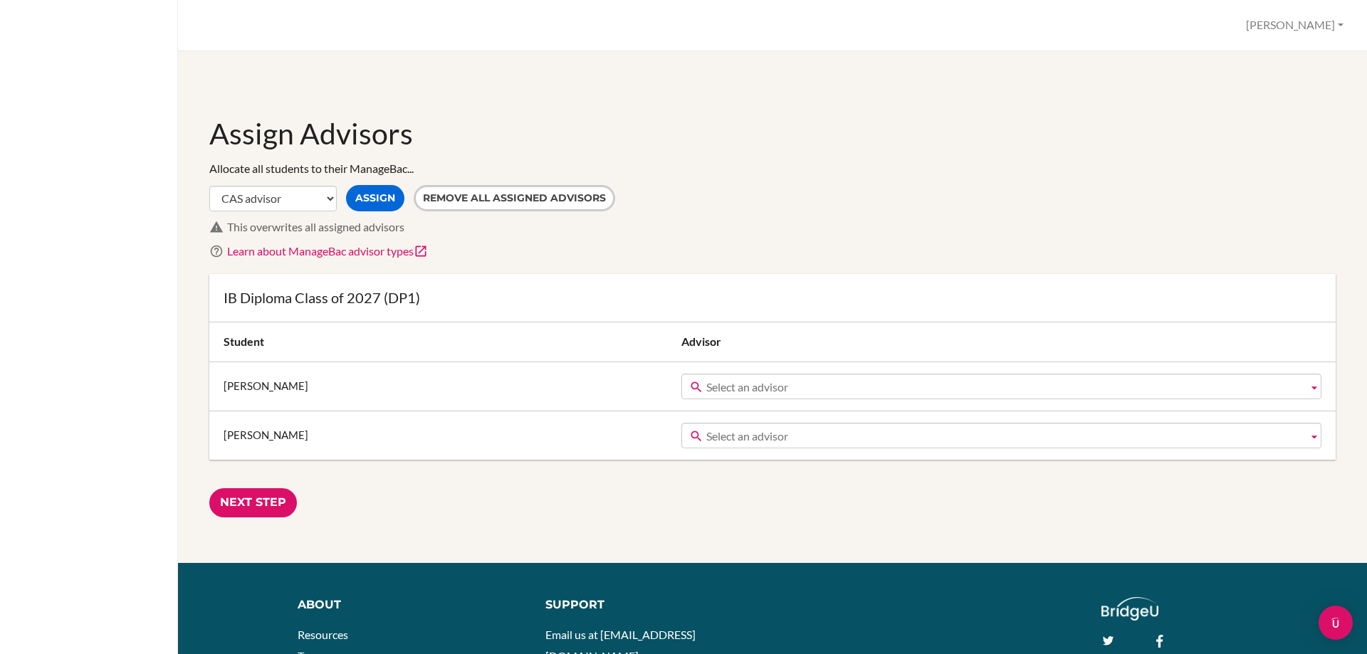
click at [787, 380] on span "Select an advisor" at bounding box center [1004, 387] width 596 height 26
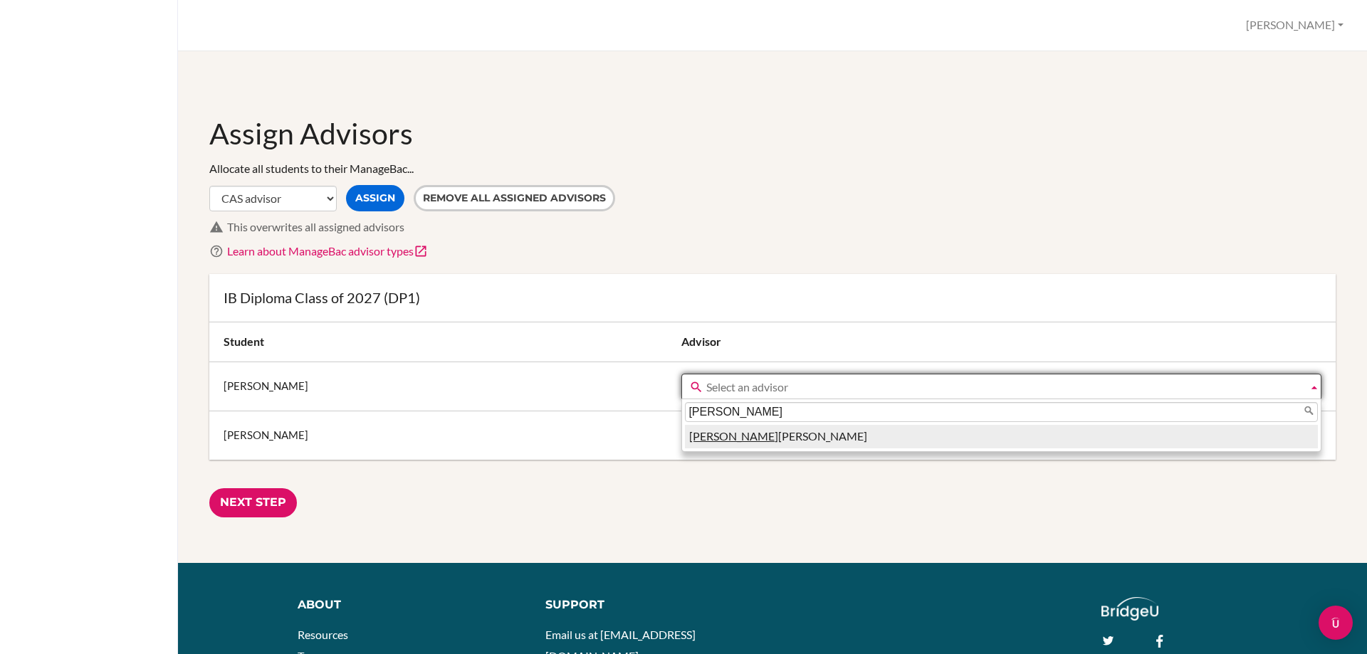
type input "[PERSON_NAME]"
click at [711, 433] on li "[PERSON_NAME]" at bounding box center [1001, 436] width 633 height 23
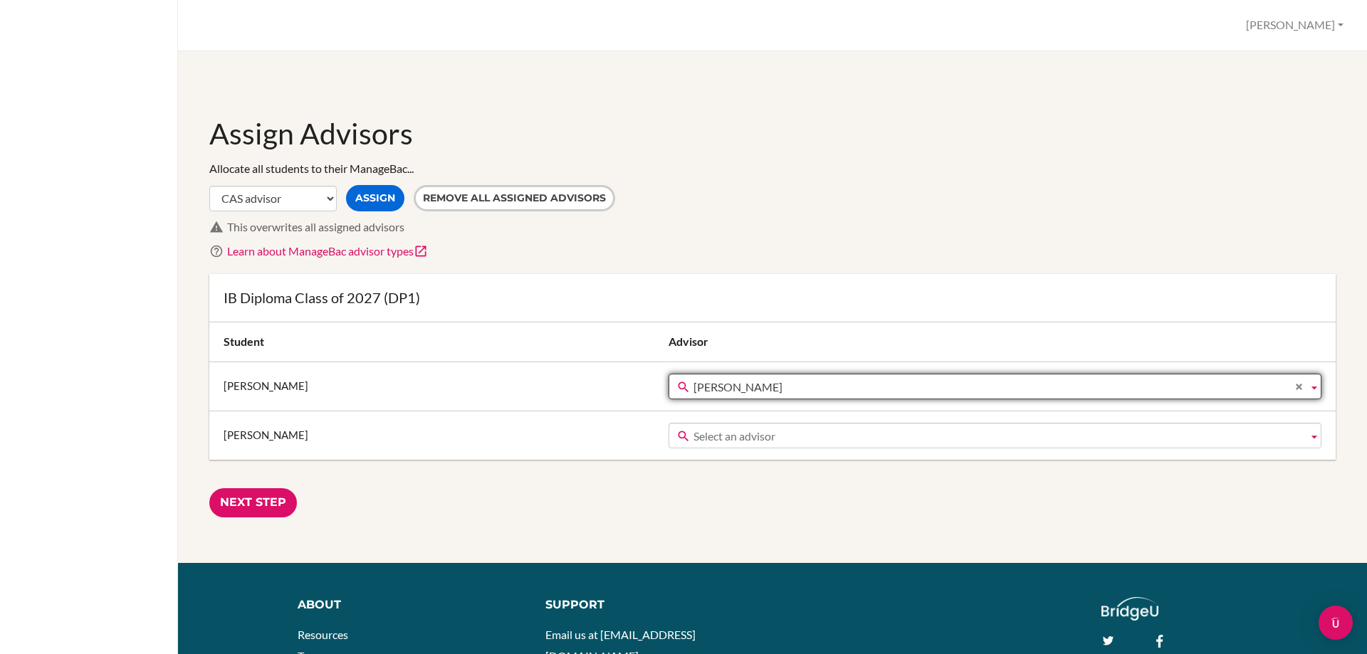
click at [735, 433] on span "Select an advisor" at bounding box center [997, 437] width 609 height 26
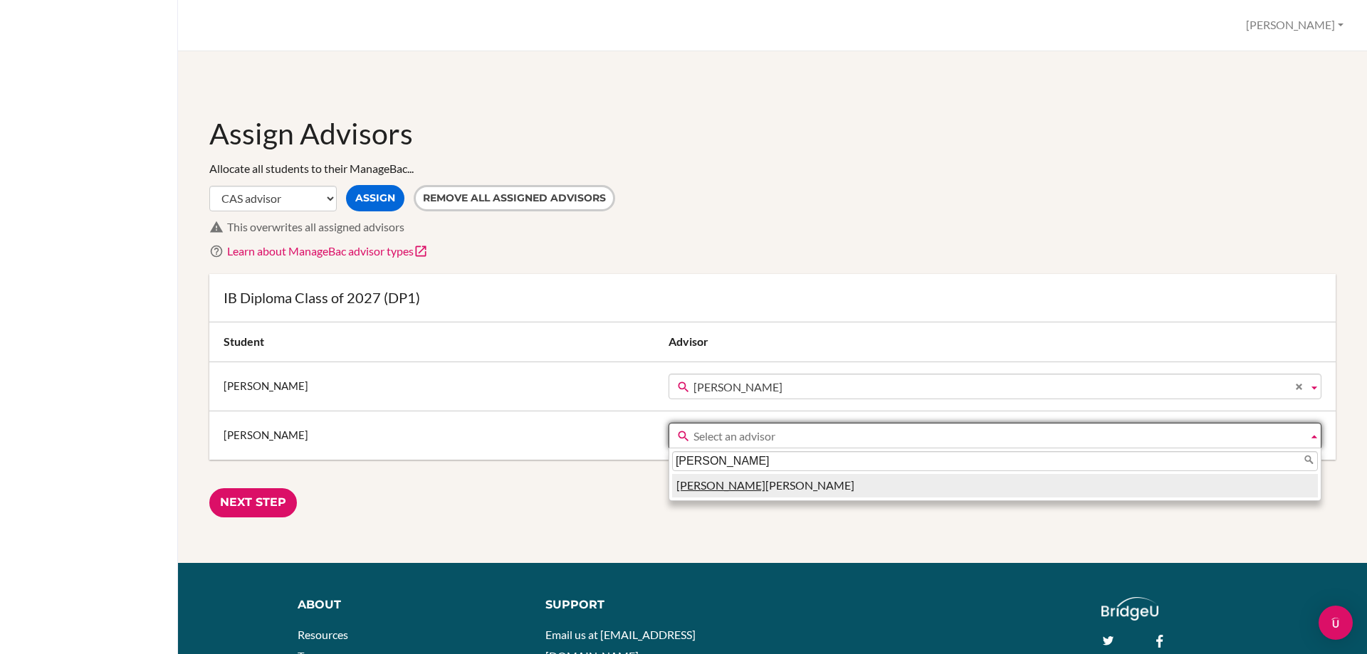
type input "[PERSON_NAME]"
click at [704, 493] on li "Nina Hedin" at bounding box center [995, 485] width 646 height 23
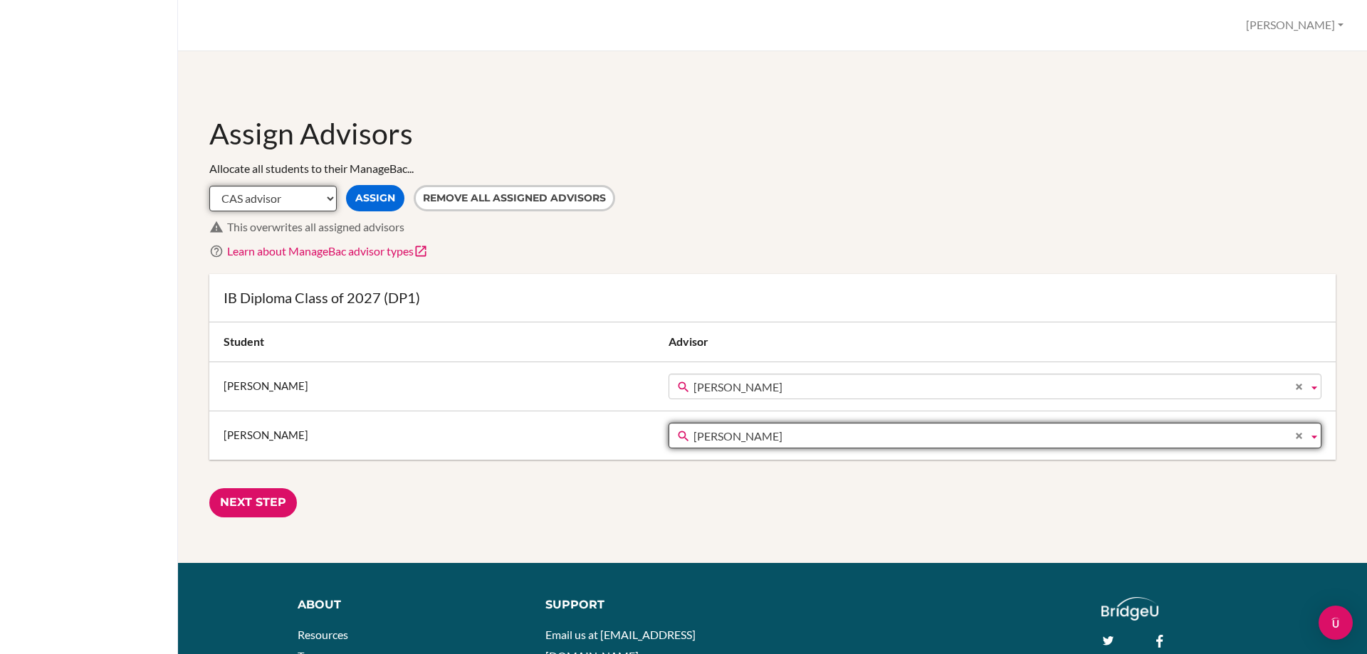
click at [329, 201] on select "CAS advisor EE advisor Homeroom advisor TOK advisor" at bounding box center [272, 199] width 127 height 26
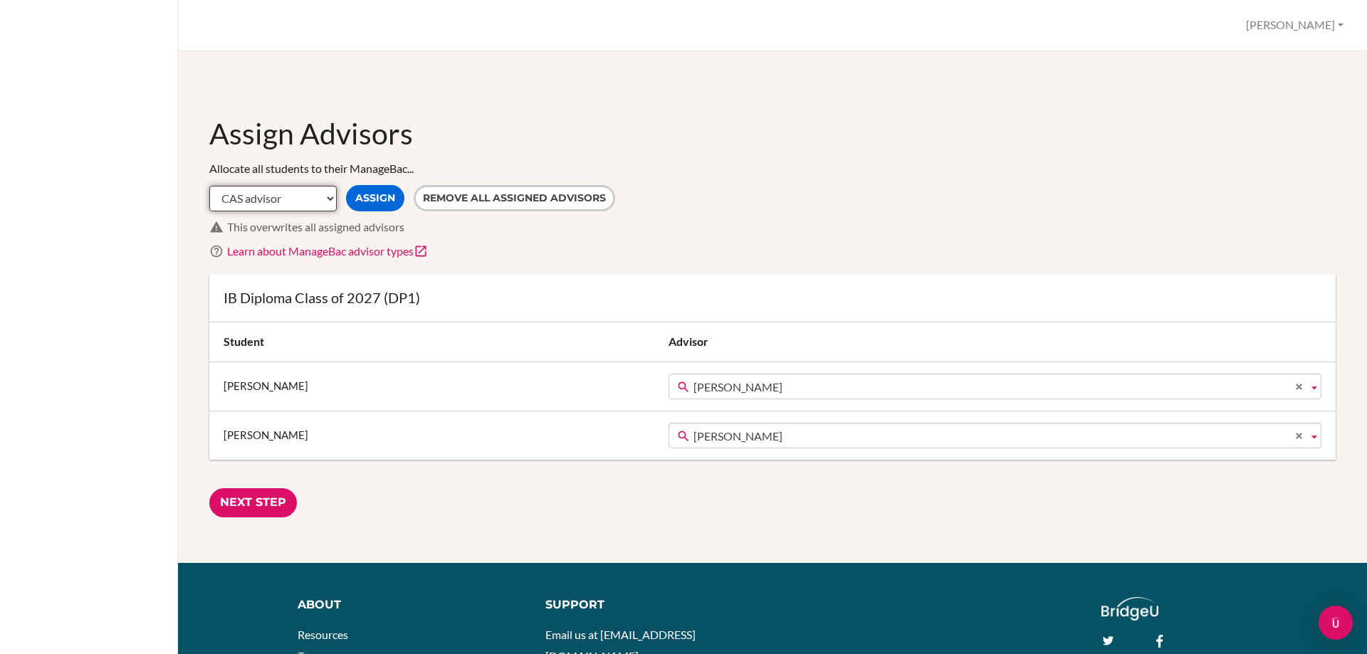
click at [329, 201] on select "CAS advisor EE advisor Homeroom advisor TOK advisor" at bounding box center [272, 199] width 127 height 26
click at [718, 210] on div "CAS advisor EE advisor Homeroom advisor TOK advisor Assign Remove all assigned …" at bounding box center [772, 198] width 1126 height 26
click at [319, 206] on select "CAS advisor EE advisor Homeroom advisor TOK advisor" at bounding box center [272, 199] width 127 height 26
click at [255, 505] on input "Next Step" at bounding box center [253, 502] width 88 height 29
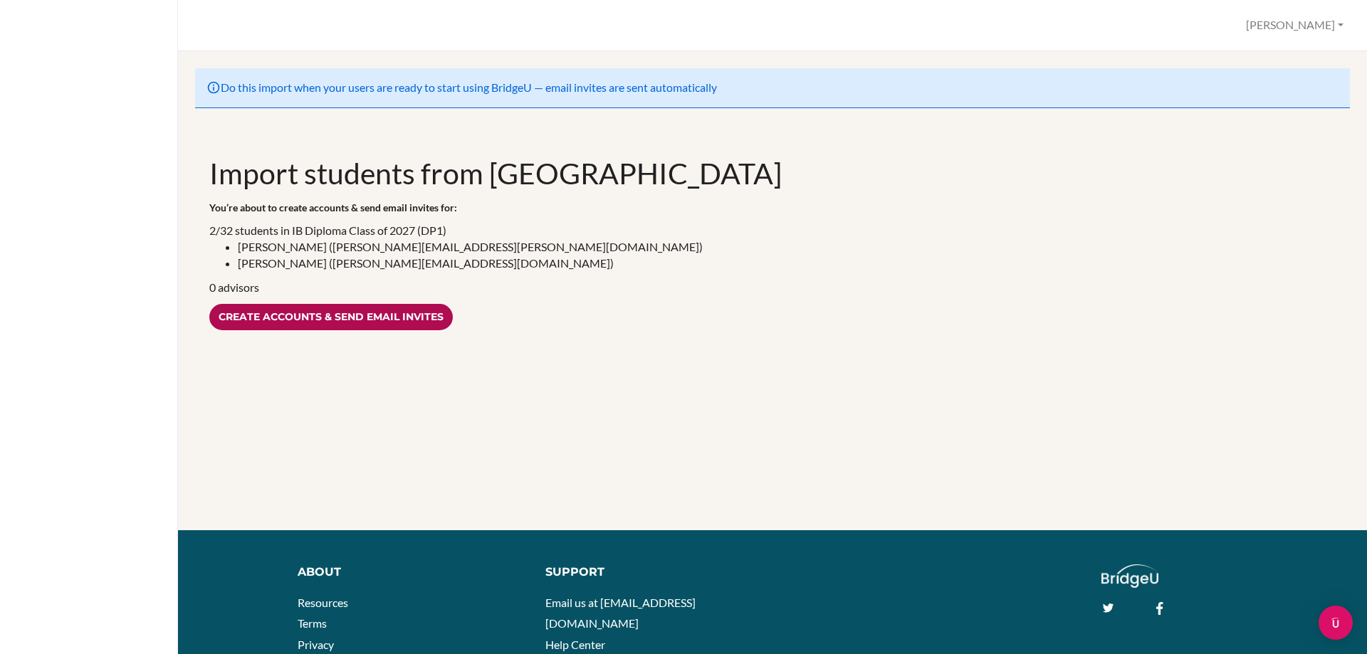
click at [353, 315] on input "Create accounts & send email invites" at bounding box center [330, 317] width 243 height 26
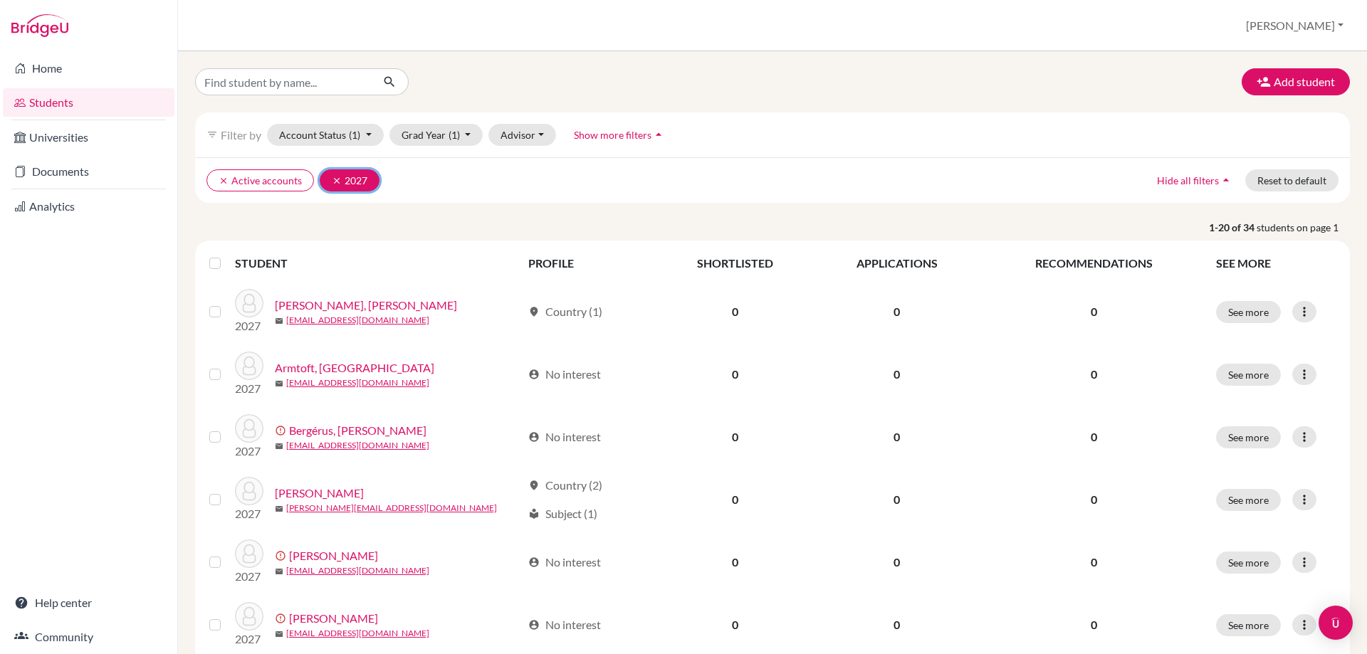
click at [332, 179] on icon "clear" at bounding box center [337, 181] width 10 height 10
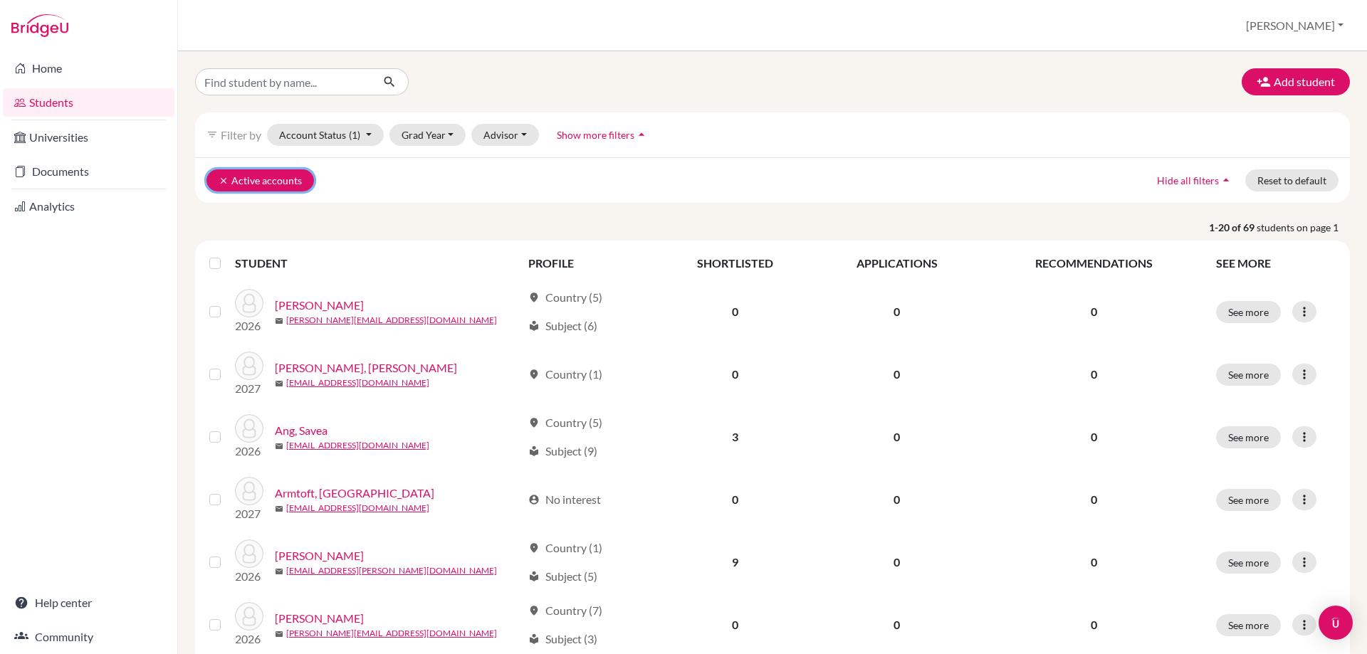
click at [221, 177] on icon "clear" at bounding box center [224, 181] width 10 height 10
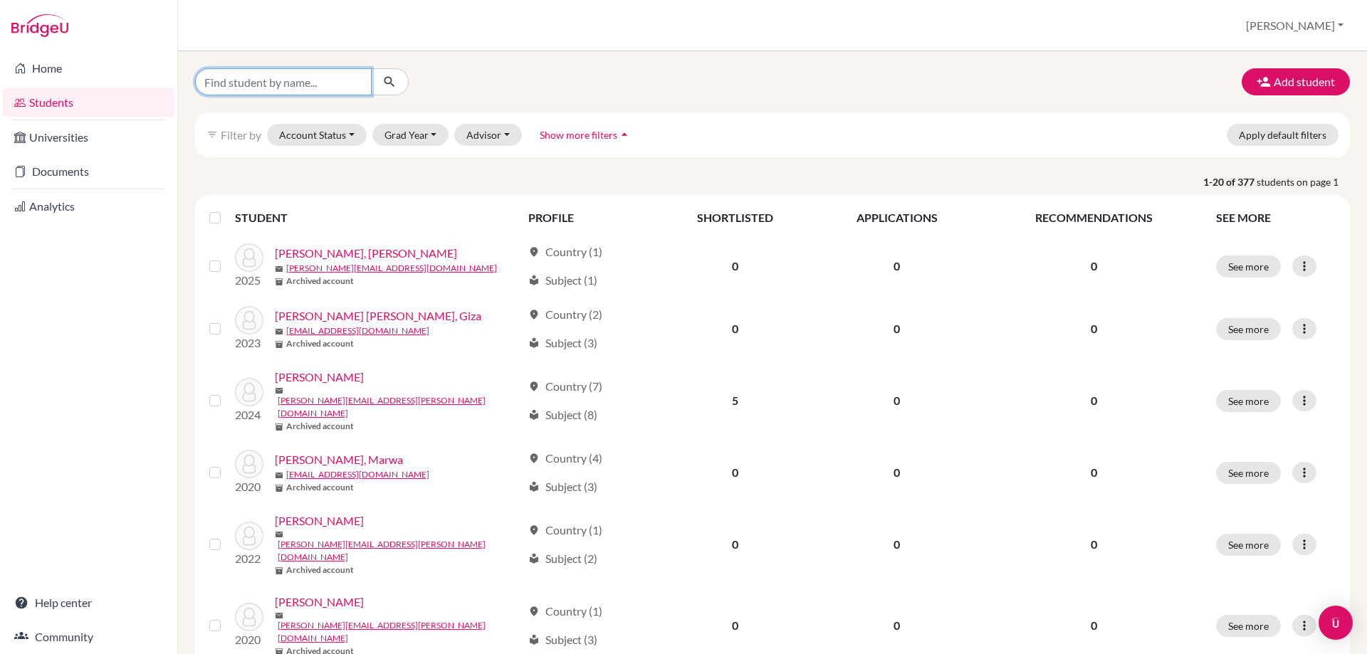
drag, startPoint x: 243, startPoint y: 97, endPoint x: 248, endPoint y: 85, distance: 13.1
click at [248, 85] on input "Find student by name..." at bounding box center [283, 81] width 177 height 27
type input "maya"
click button "submit" at bounding box center [390, 81] width 38 height 27
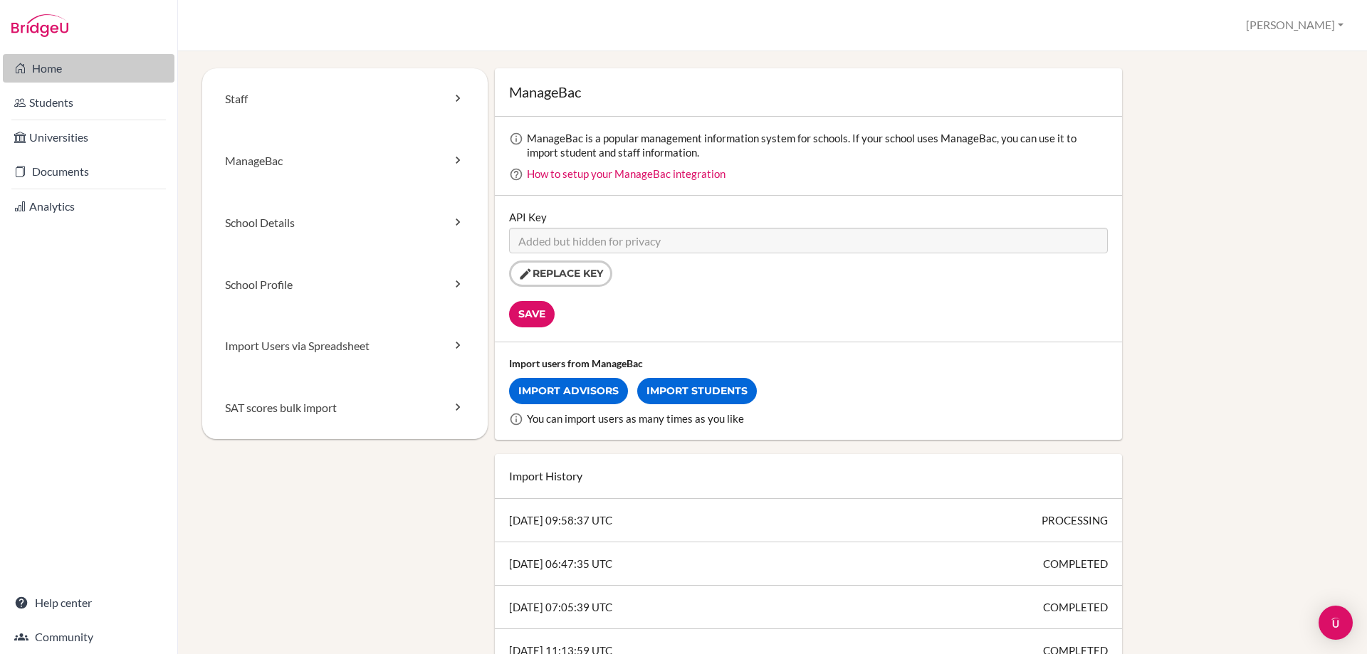
click at [39, 77] on link "Home" at bounding box center [89, 68] width 172 height 28
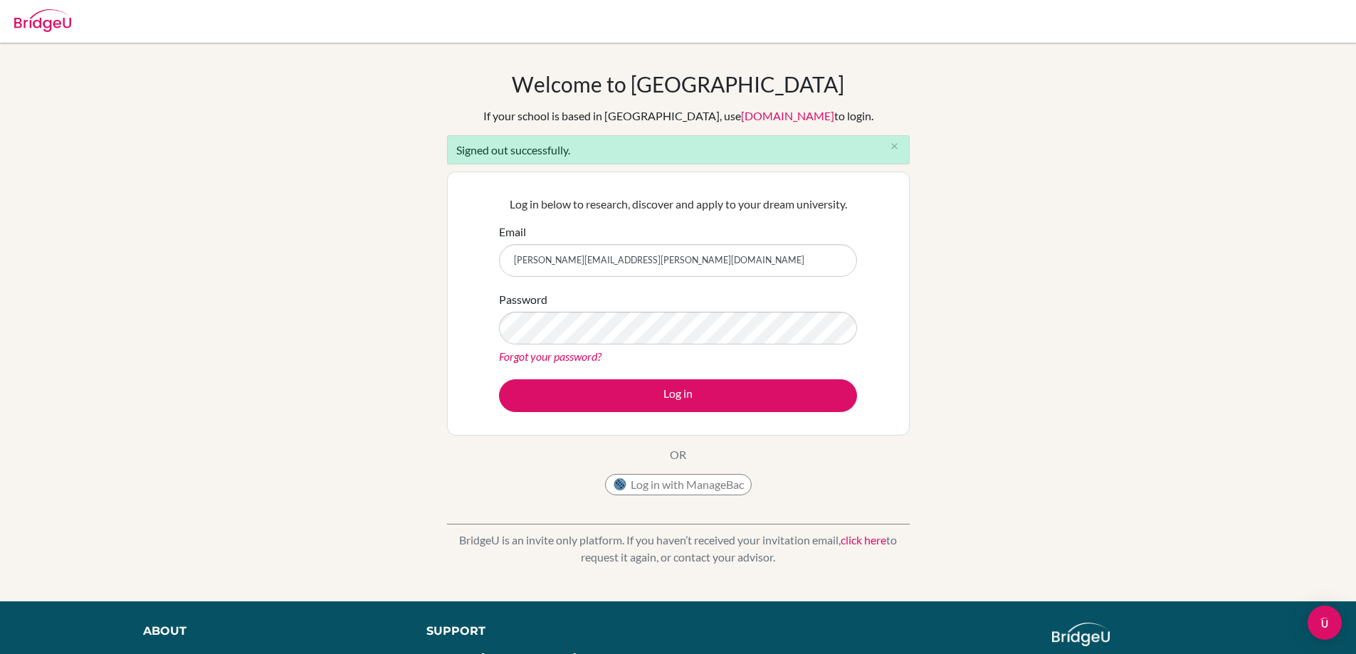
click at [760, 259] on input "[PERSON_NAME][EMAIL_ADDRESS][PERSON_NAME][DOMAIN_NAME]" at bounding box center [678, 260] width 358 height 33
type input "[EMAIL_ADDRESS][DOMAIN_NAME]"
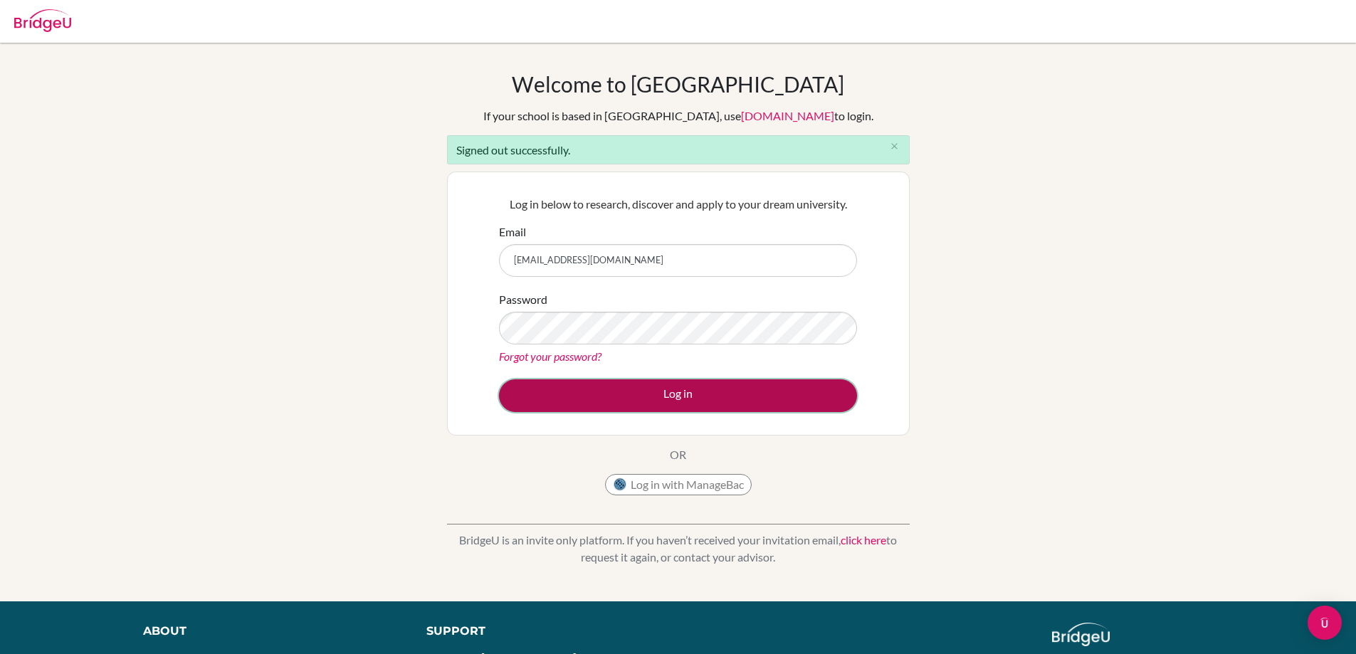
click at [728, 392] on button "Log in" at bounding box center [678, 395] width 358 height 33
